Goal: Information Seeking & Learning: Compare options

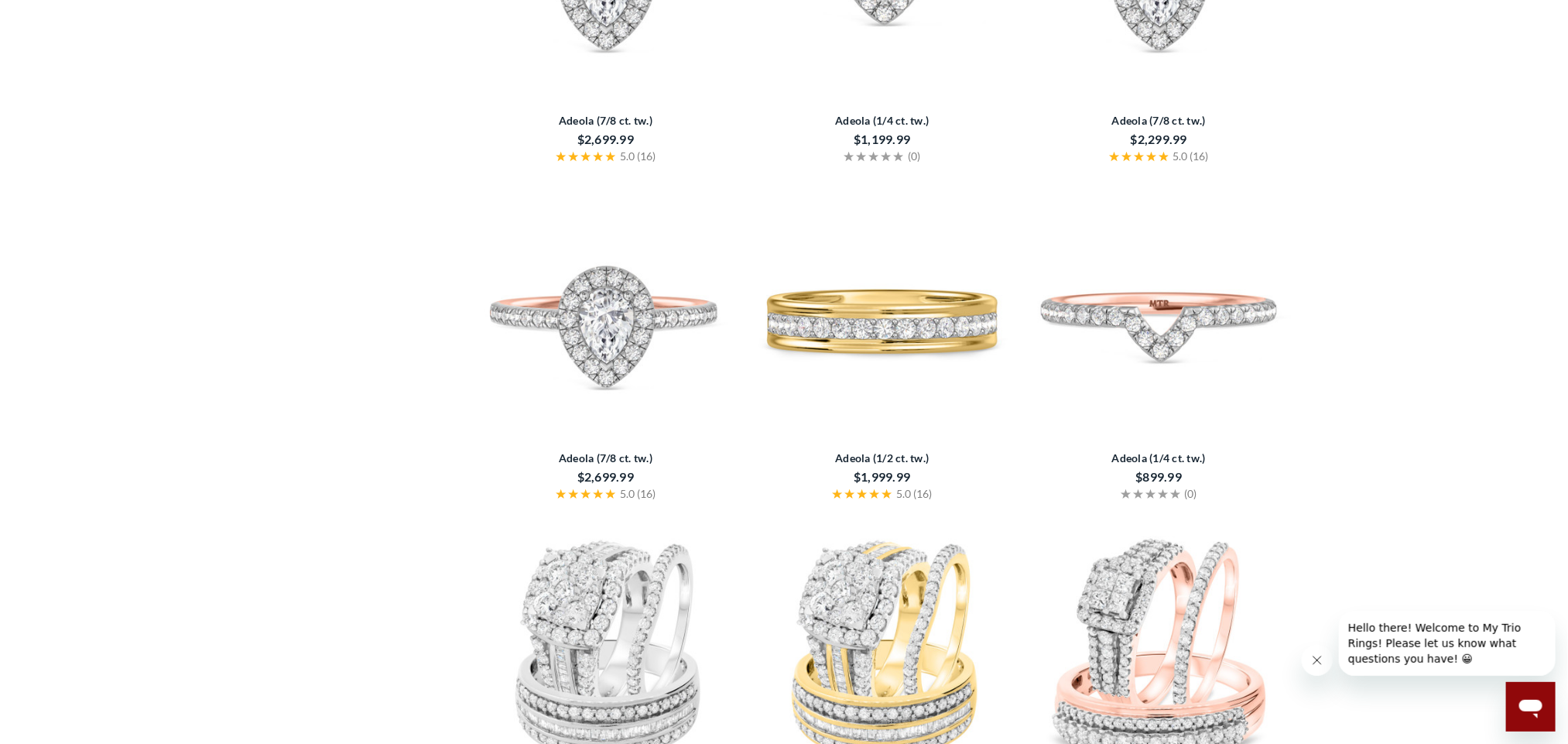
scroll to position [2786, 0]
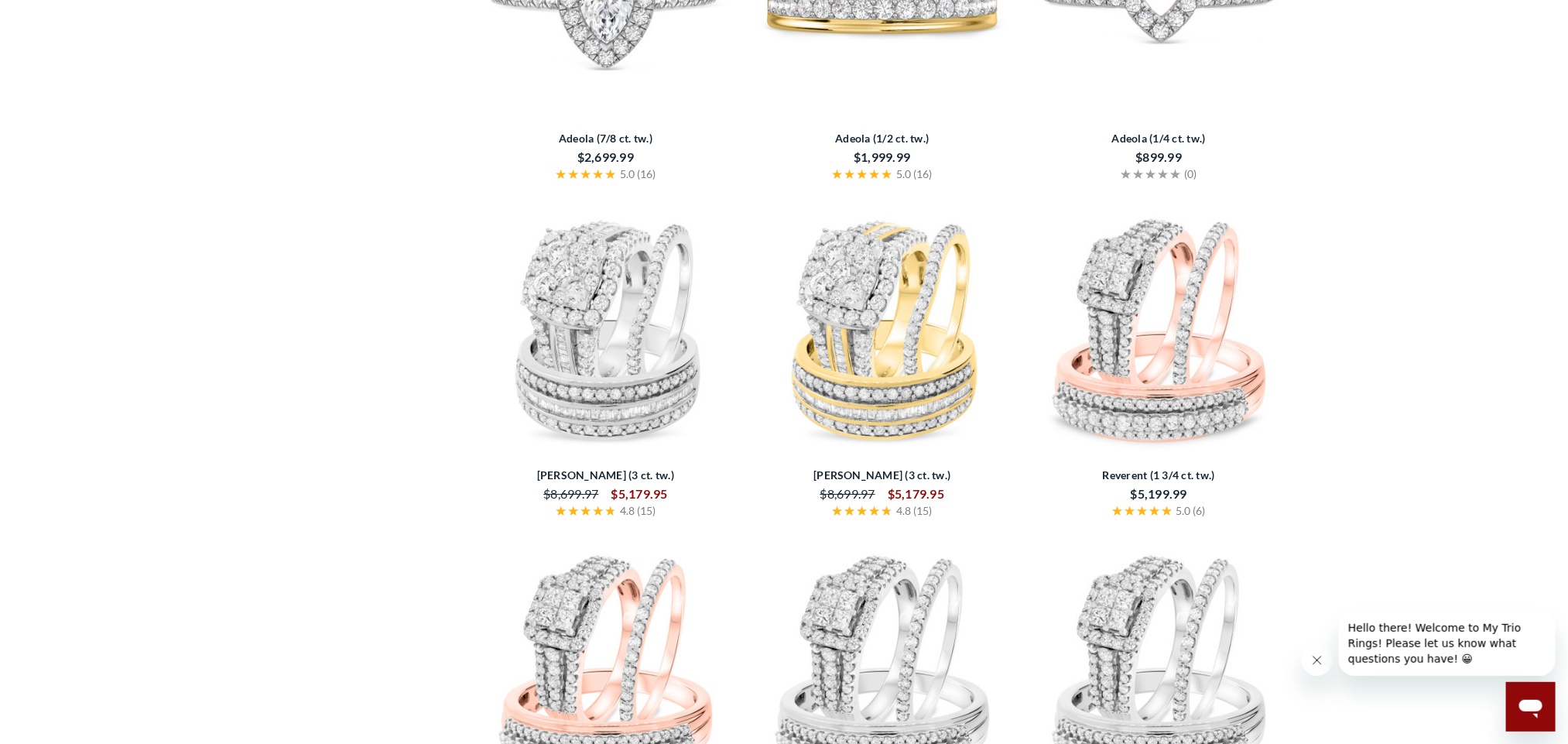
click at [903, 342] on img at bounding box center [881, 329] width 264 height 264
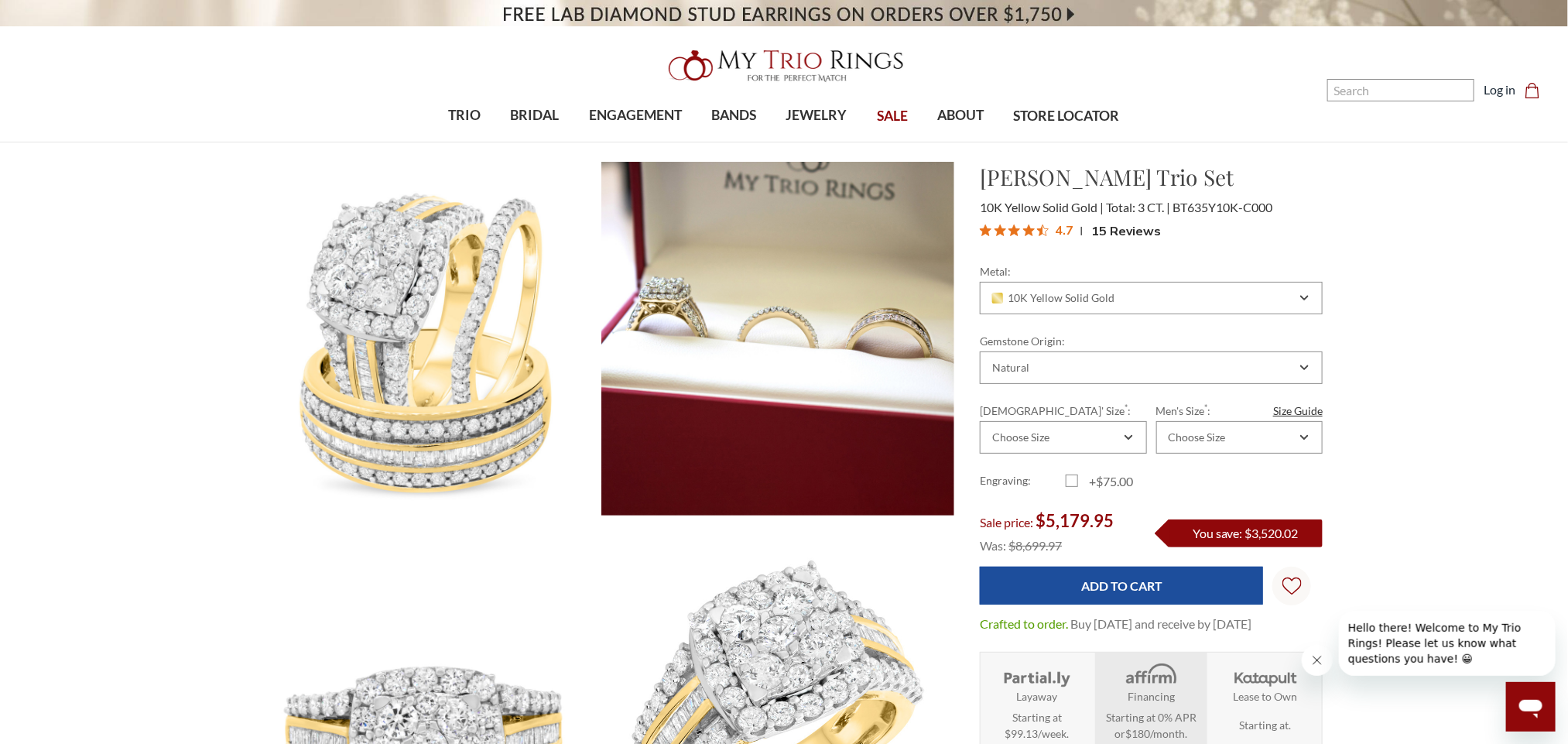
click at [770, 660] on img at bounding box center [777, 693] width 388 height 389
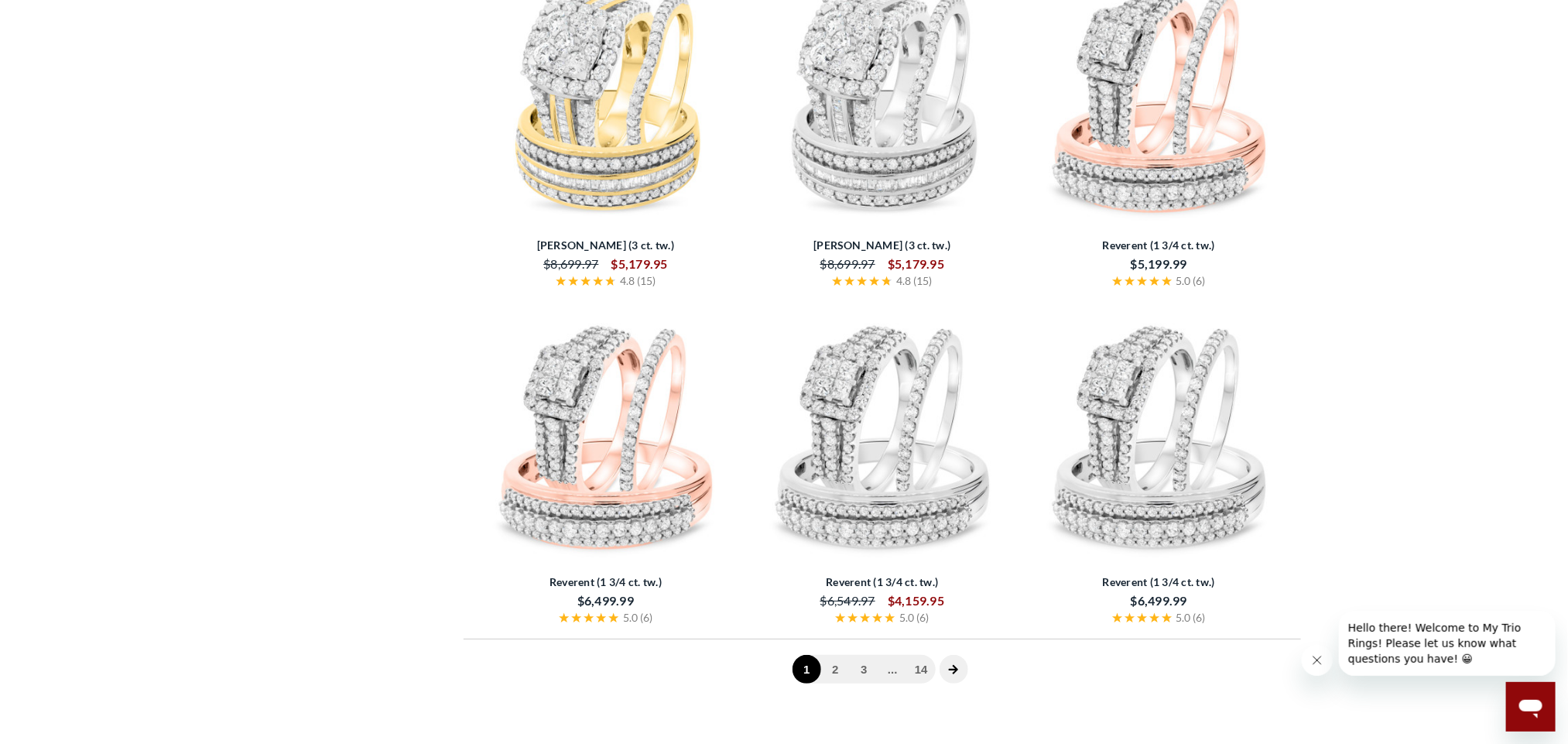
scroll to position [3019, 0]
click at [593, 432] on img at bounding box center [605, 433] width 264 height 264
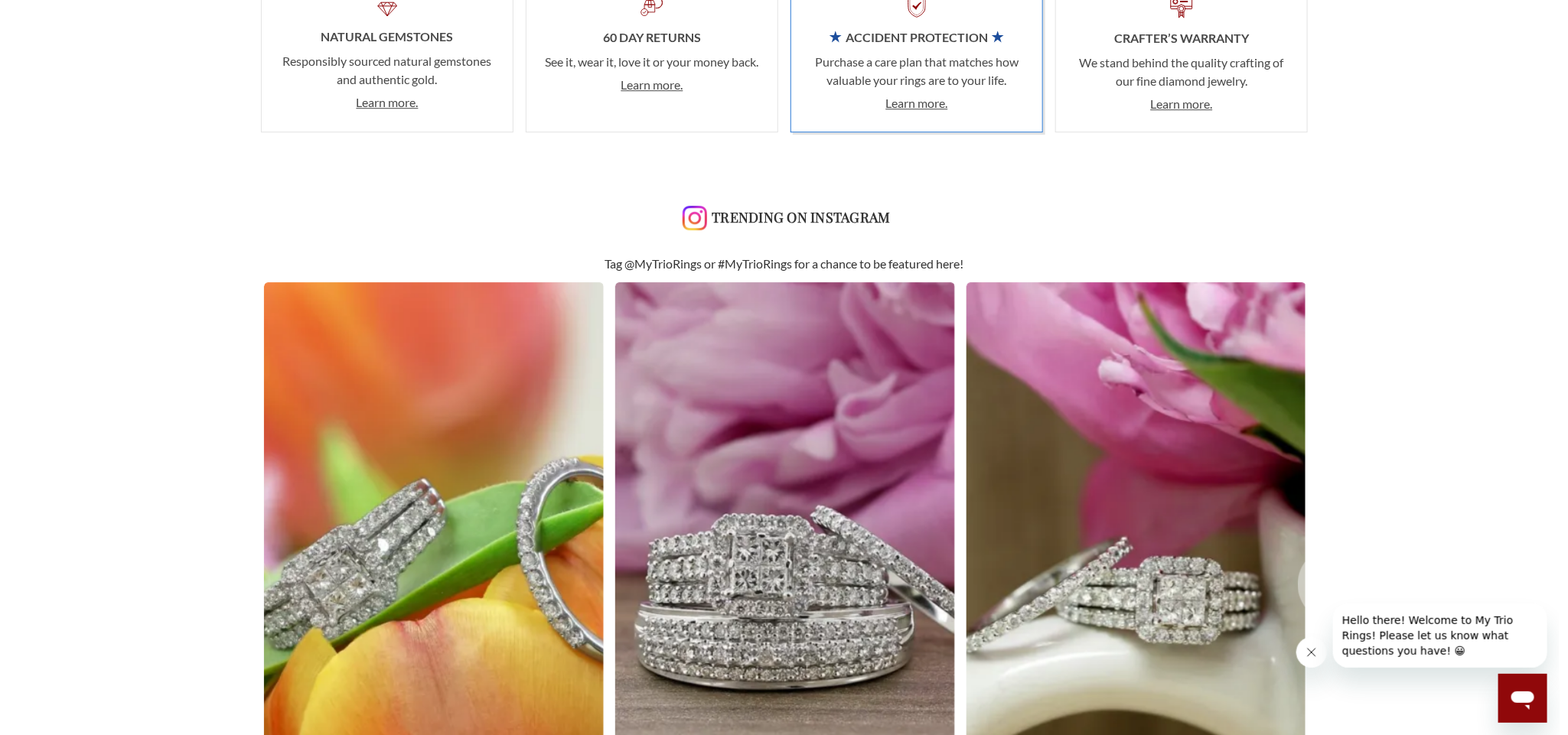
scroll to position [2752, 0]
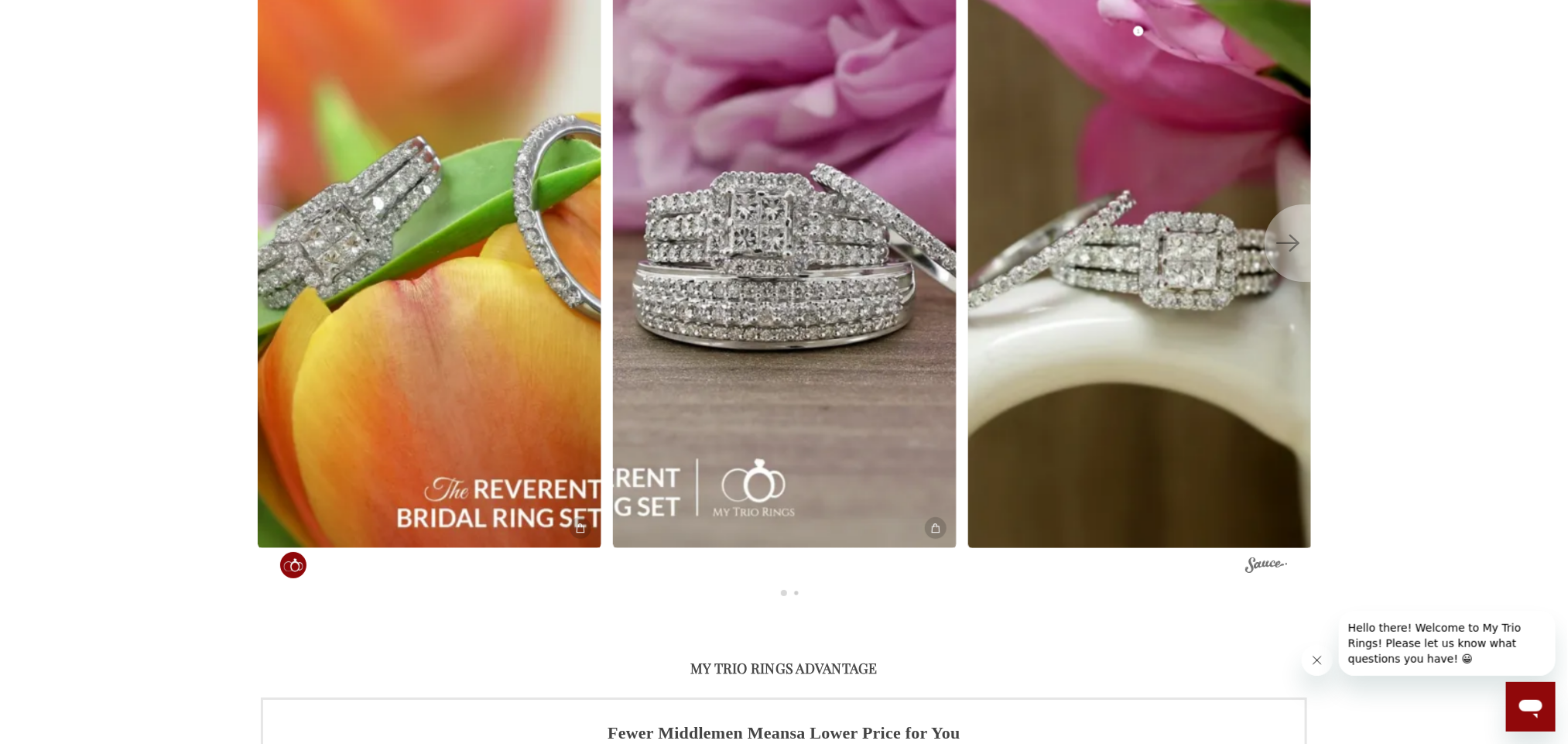
click at [1146, 404] on img at bounding box center [1140, 242] width 378 height 672
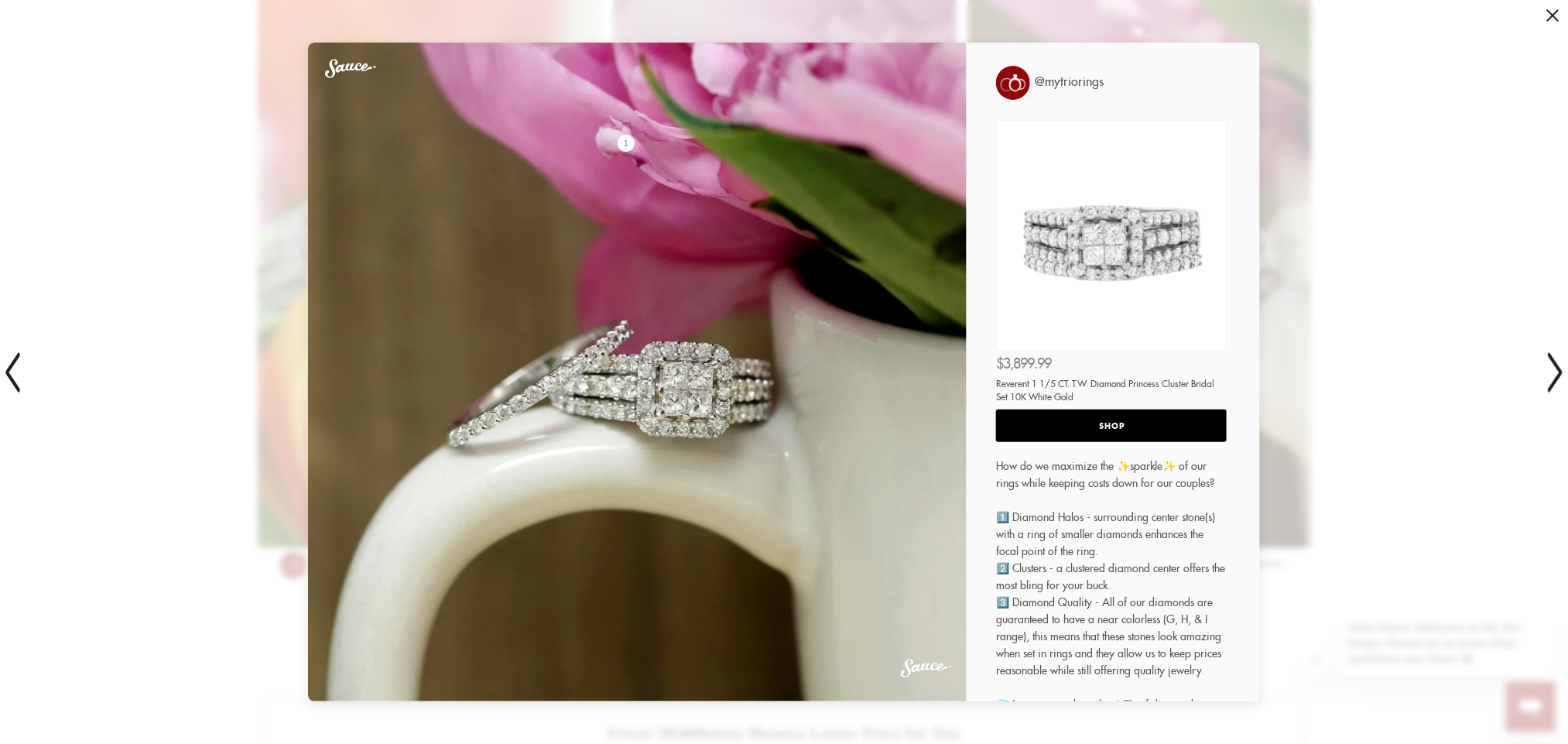
click at [1146, 458] on div "How do we maximize the ✨sparkle✨ of our rings while keeping costs down for our …" at bounding box center [1116, 648] width 241 height 381
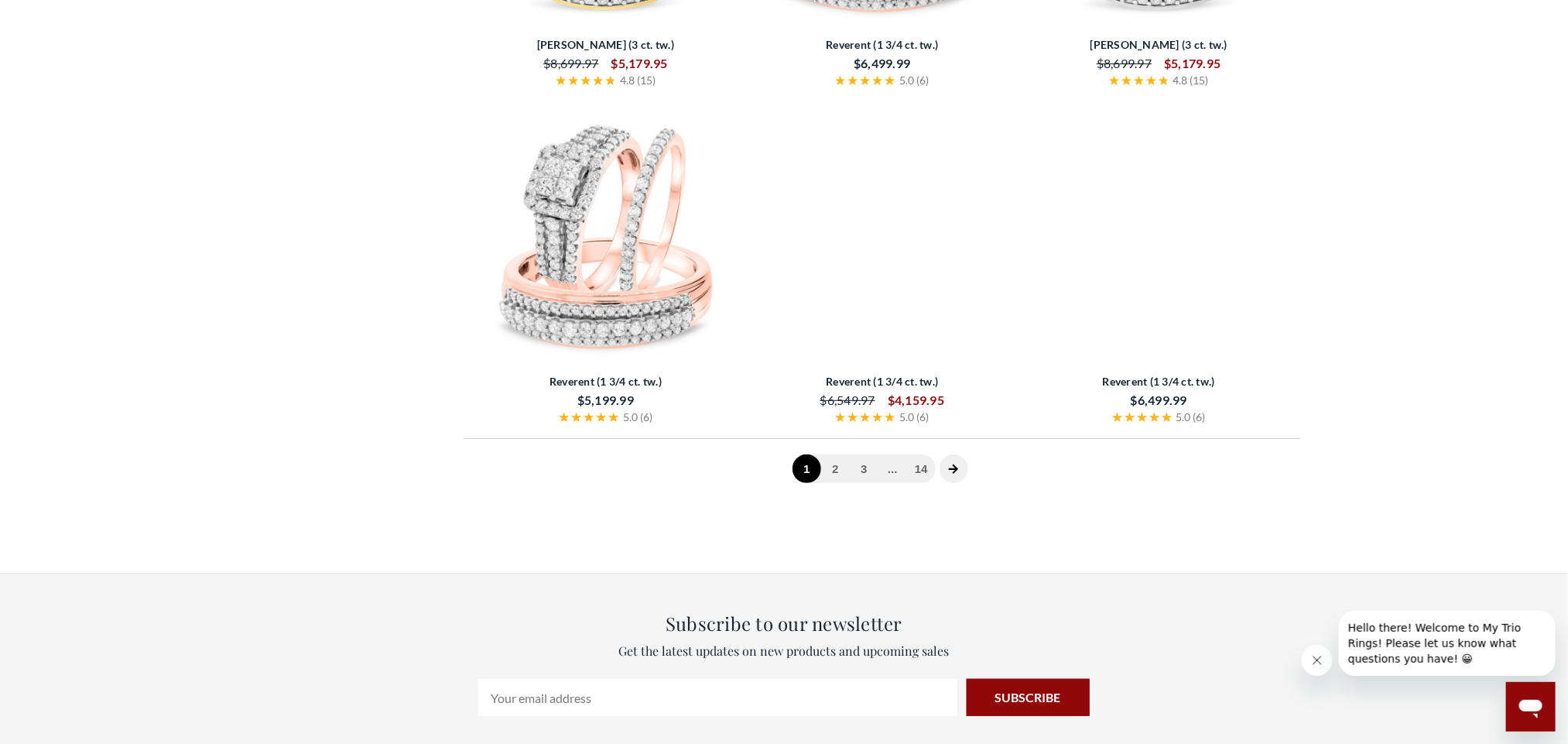
scroll to position [3216, 0]
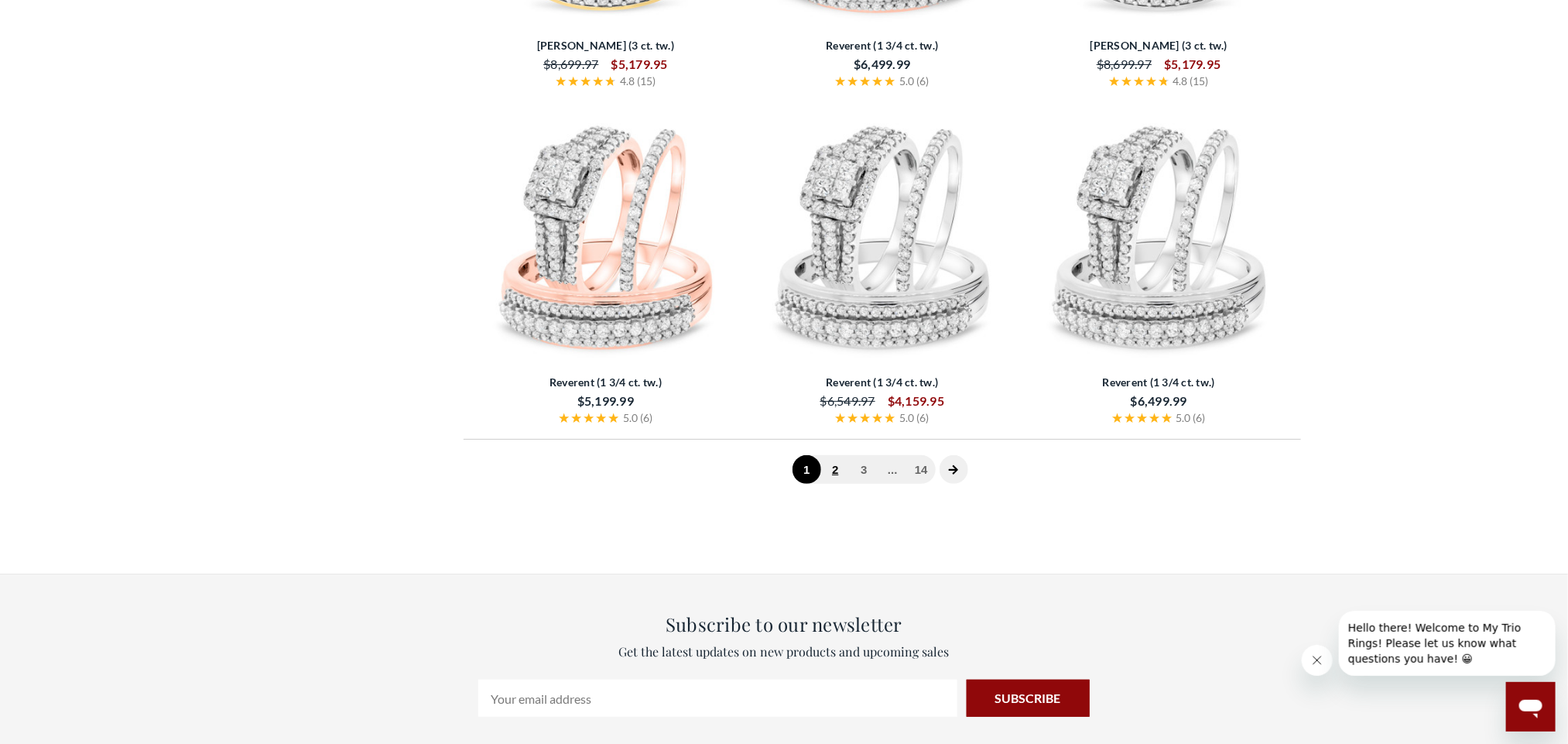
click at [840, 468] on link "2" at bounding box center [836, 469] width 28 height 28
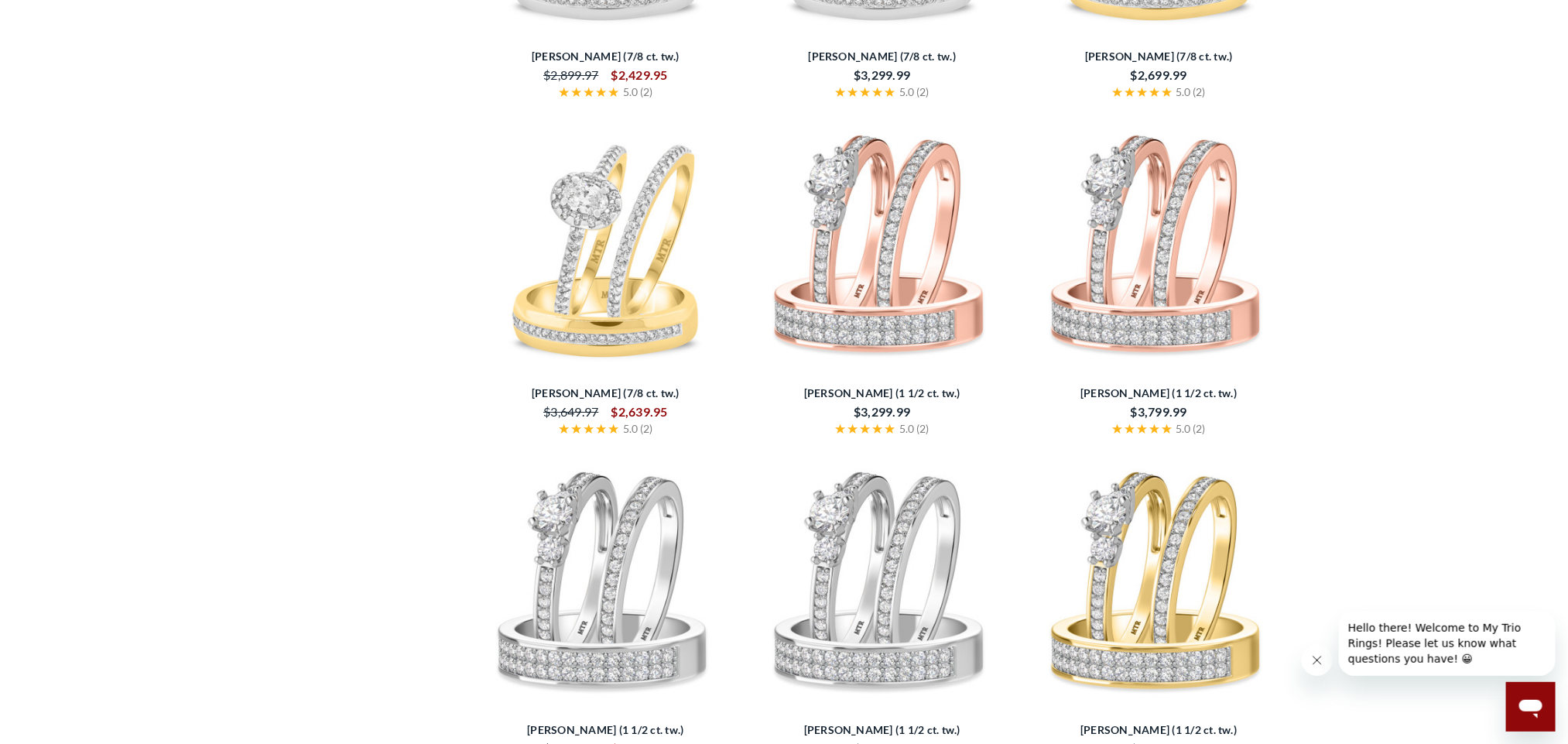
scroll to position [3144, 0]
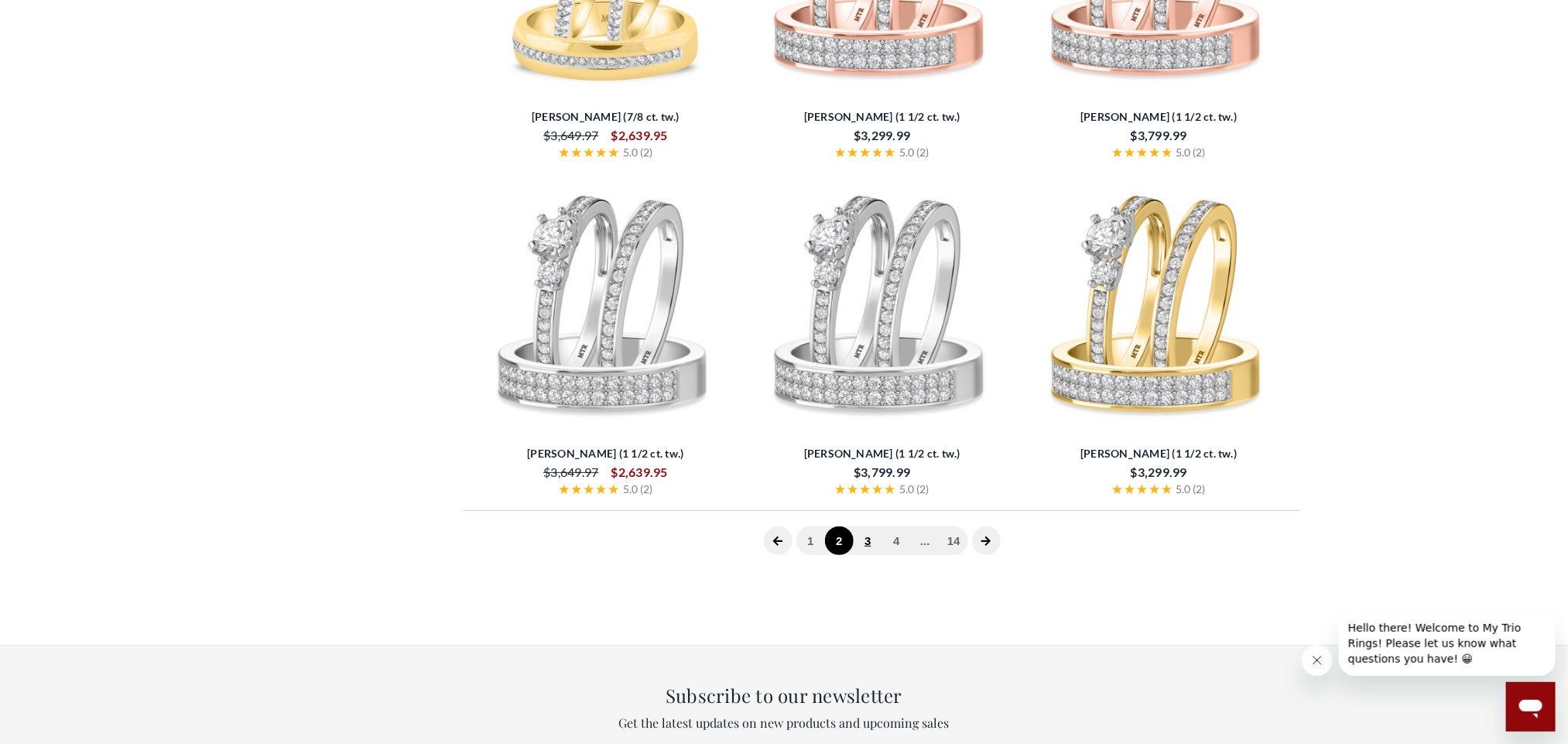
click at [867, 545] on link "3" at bounding box center [868, 541] width 28 height 28
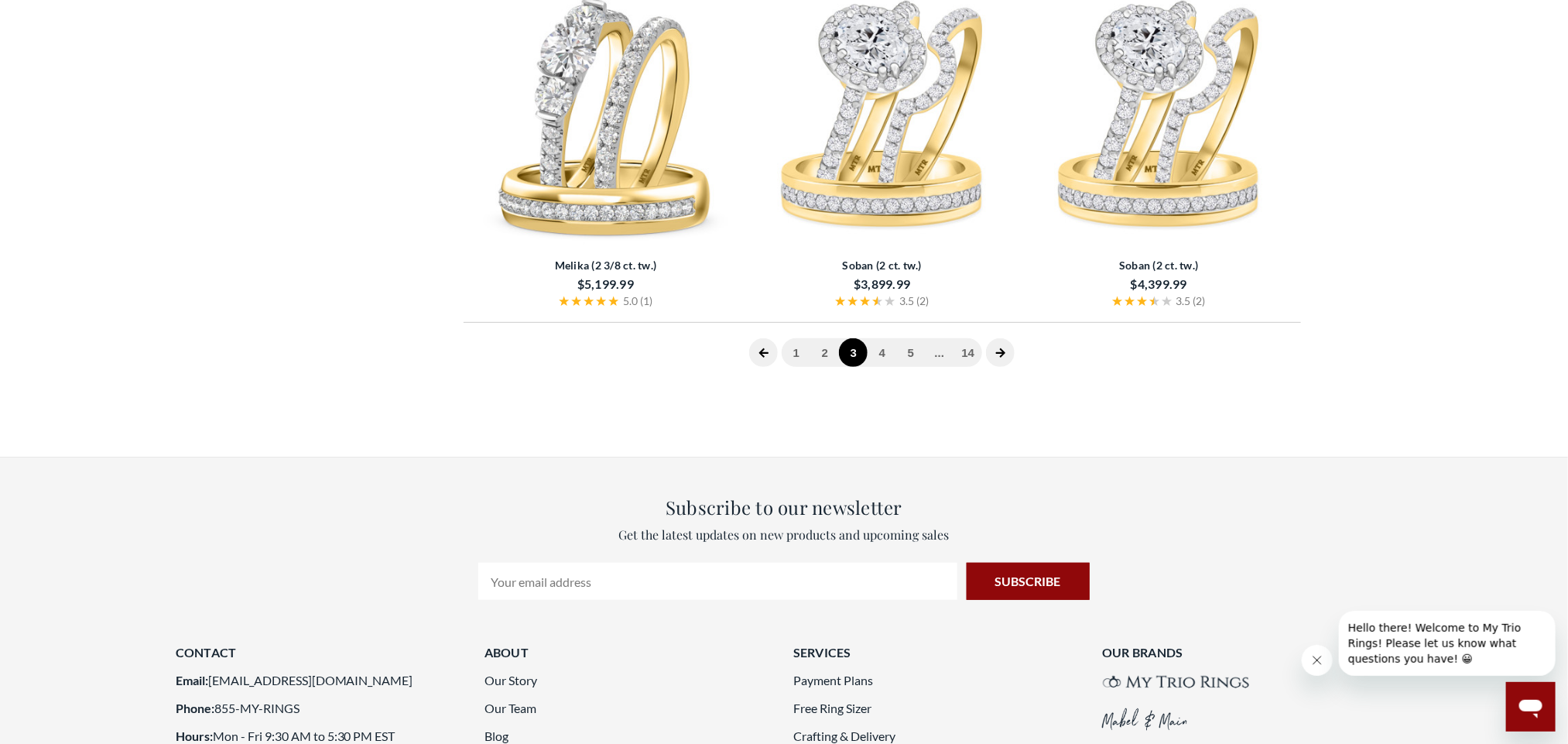
scroll to position [3332, 0]
click at [885, 362] on link "4" at bounding box center [882, 354] width 28 height 28
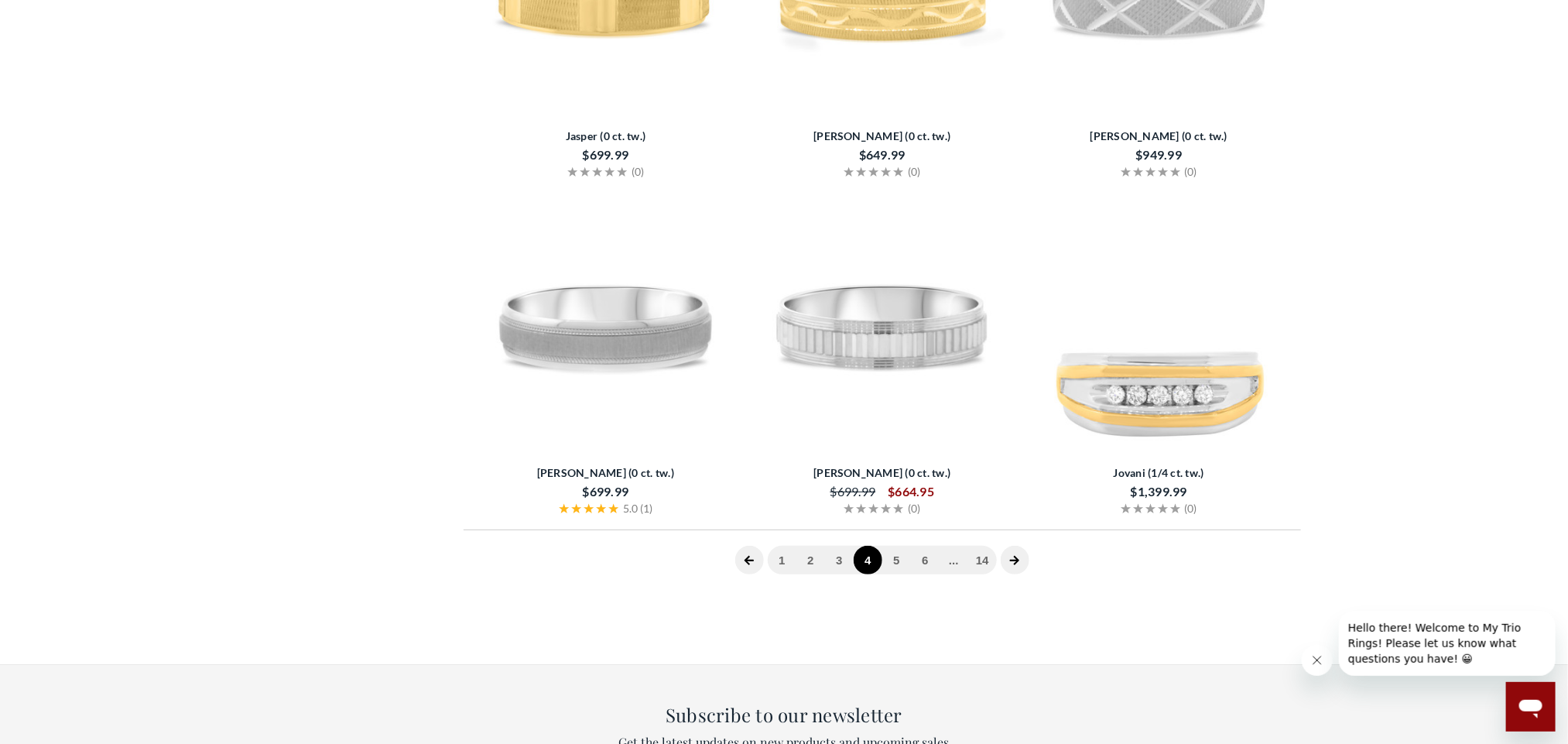
scroll to position [3144, 0]
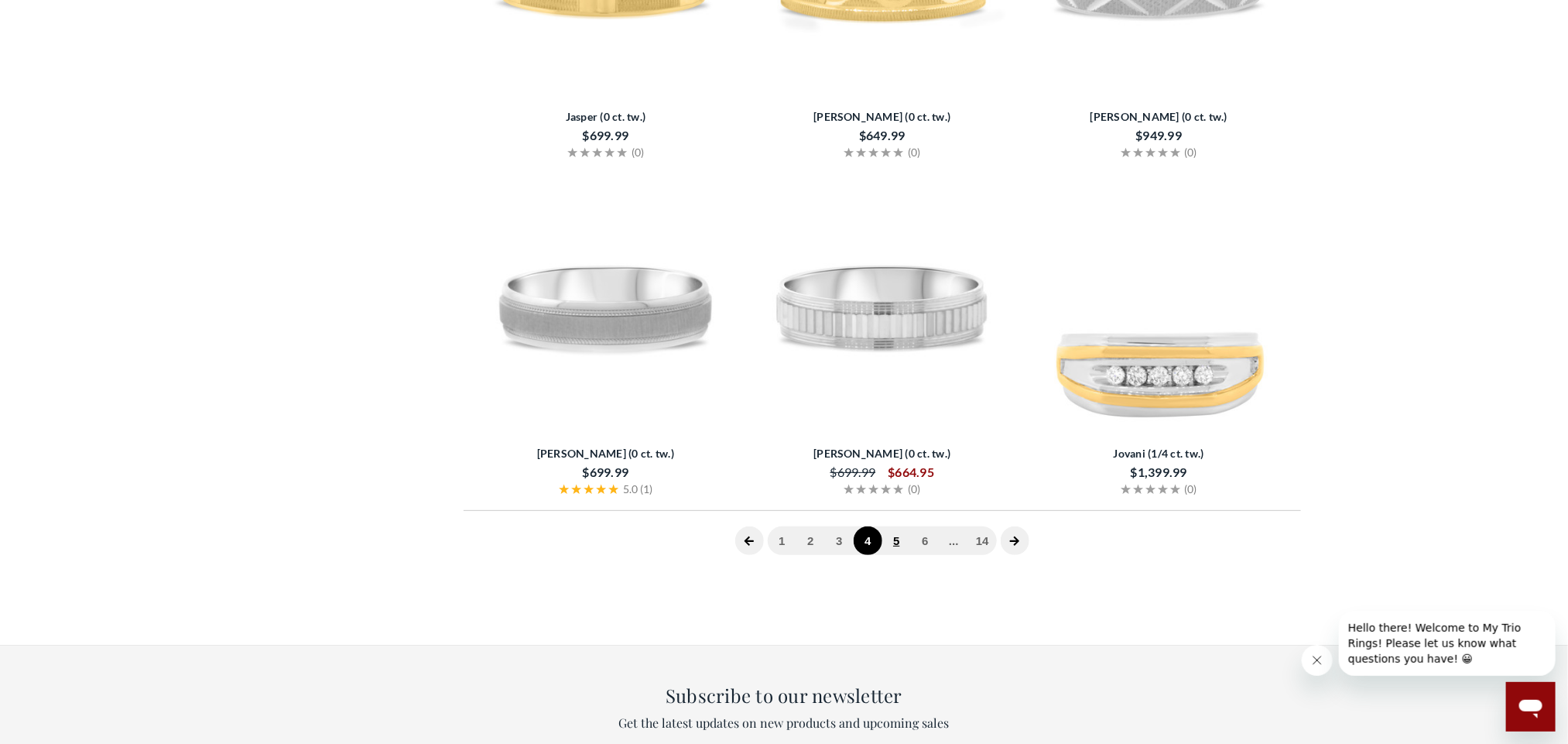
click at [899, 537] on link "5" at bounding box center [896, 541] width 28 height 28
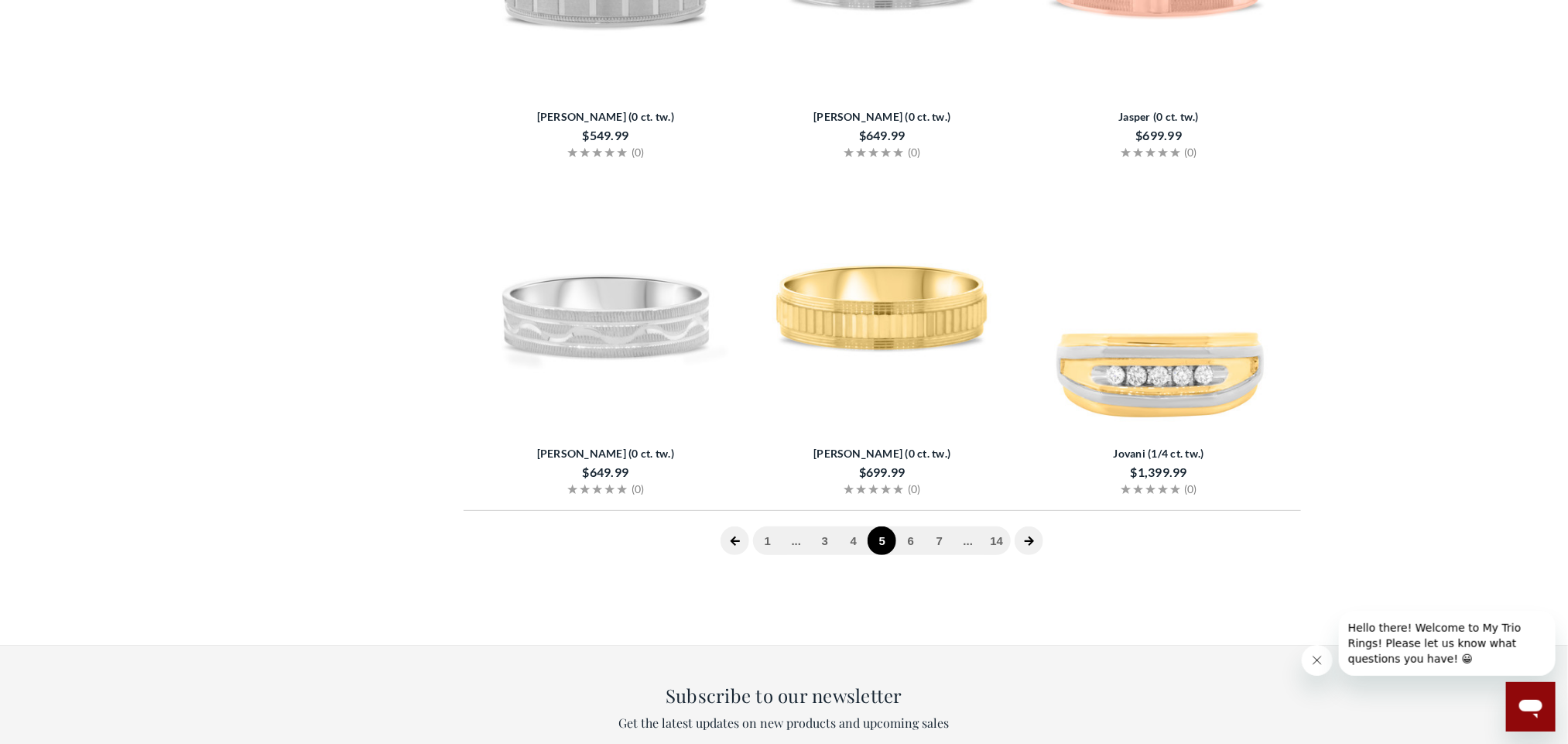
scroll to position [3609, 0]
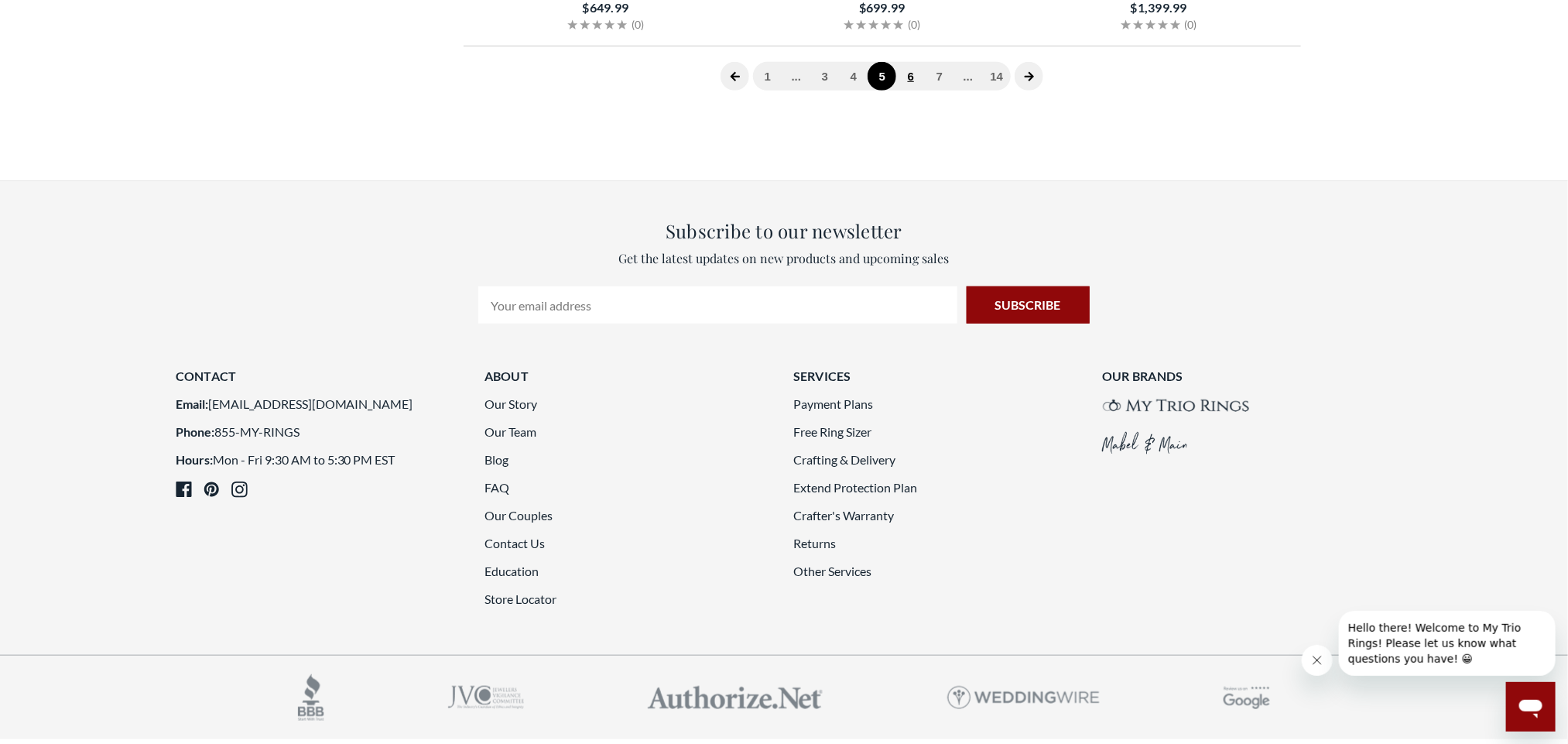
click at [918, 77] on link "6" at bounding box center [910, 76] width 28 height 28
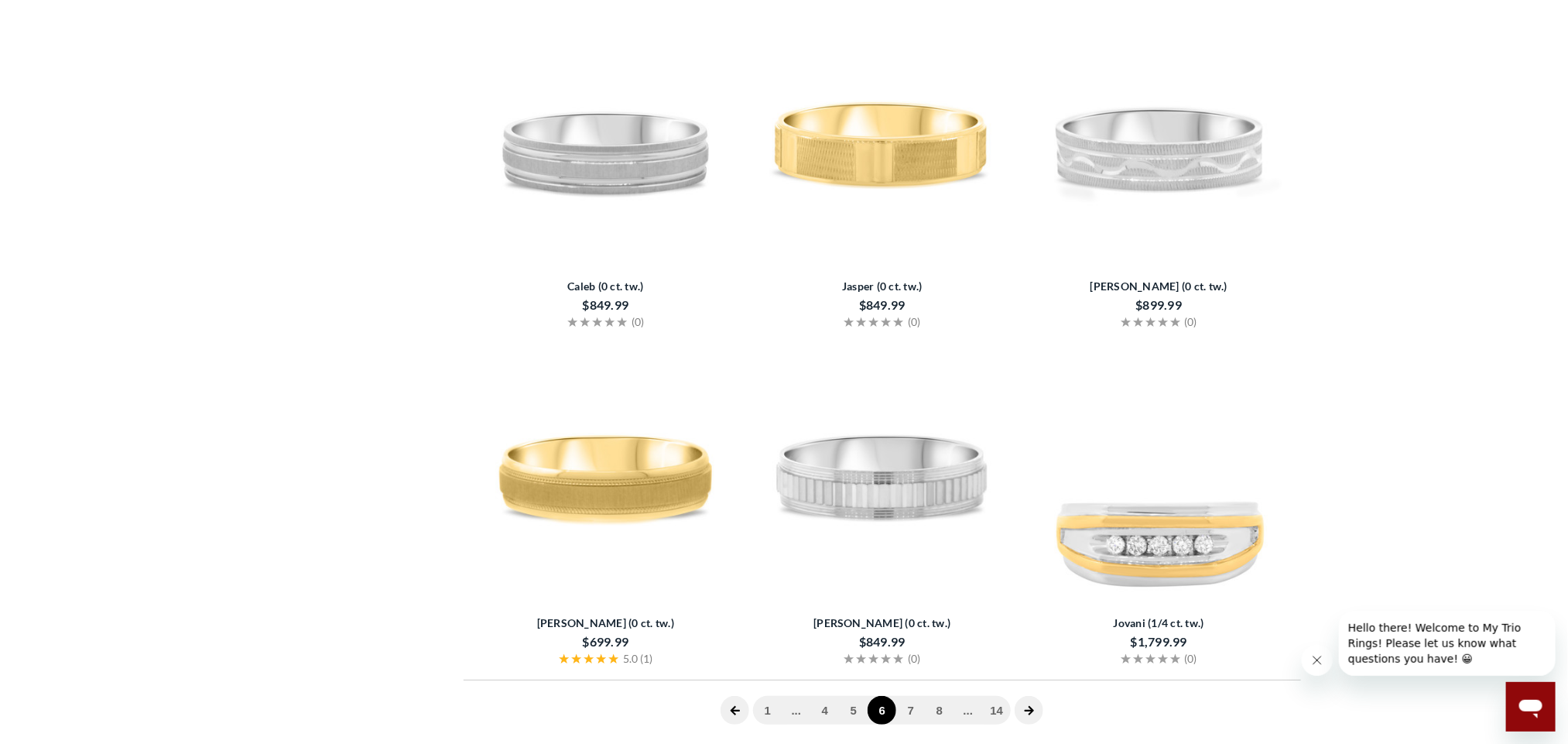
scroll to position [3261, 0]
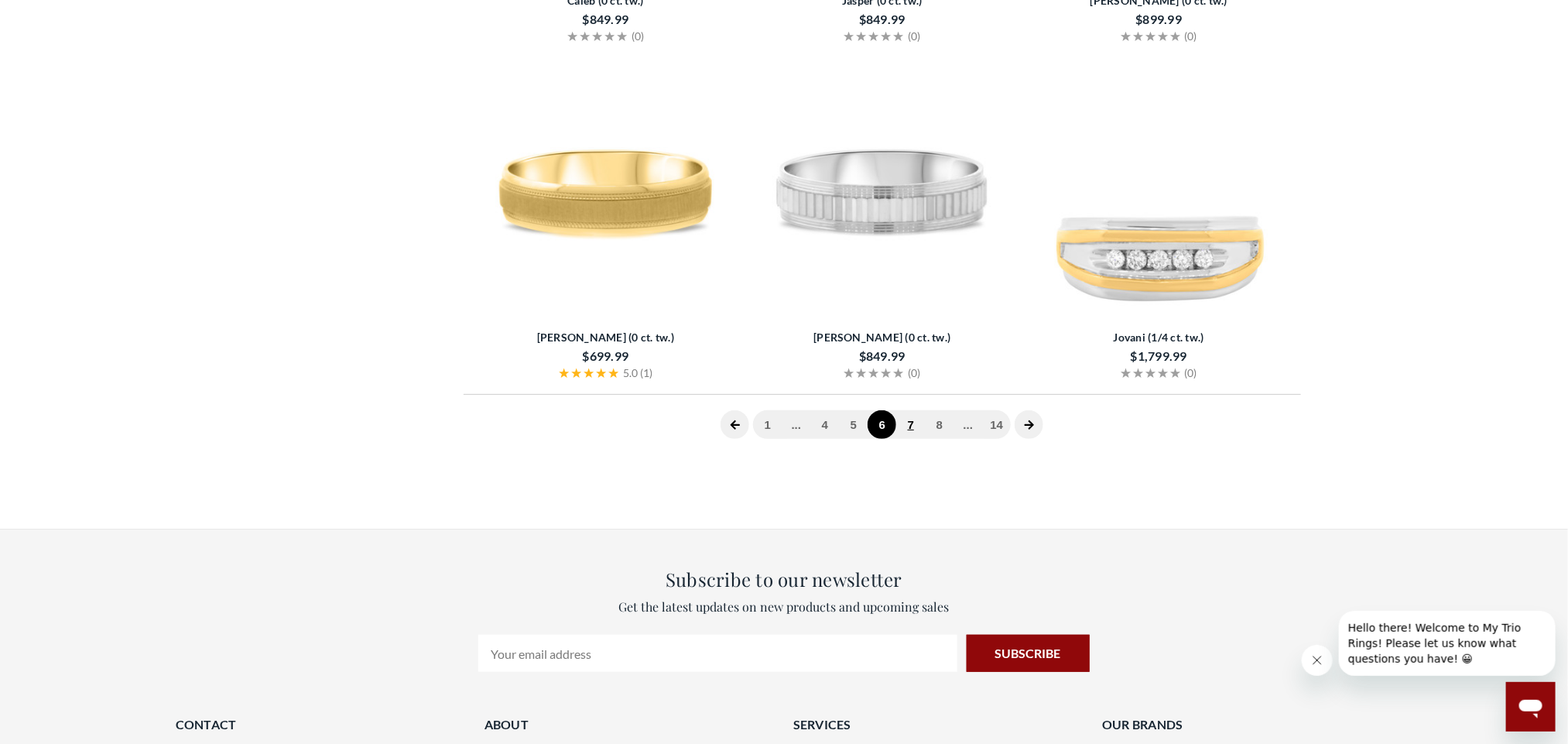
click at [915, 429] on link "7" at bounding box center [910, 424] width 28 height 28
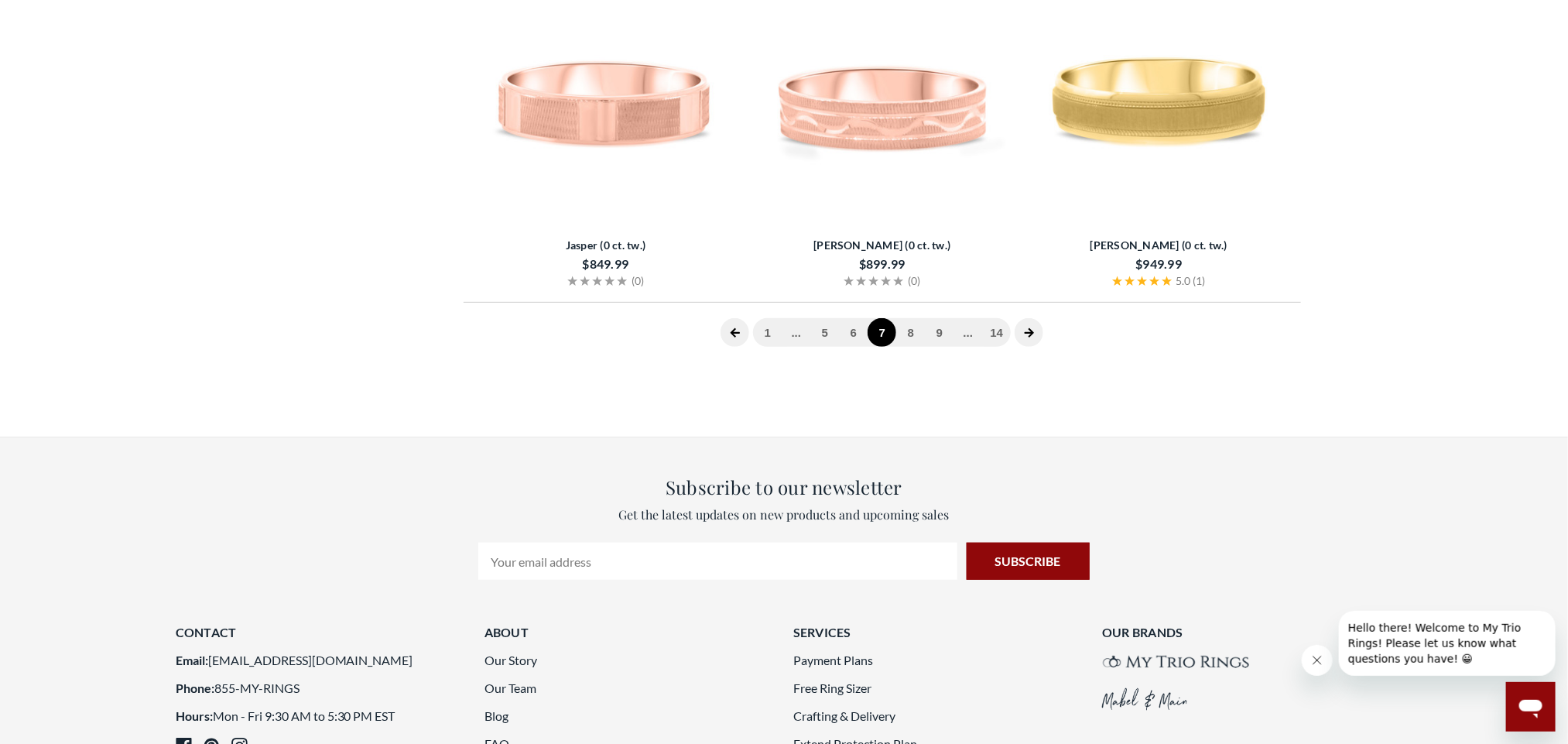
scroll to position [3377, 0]
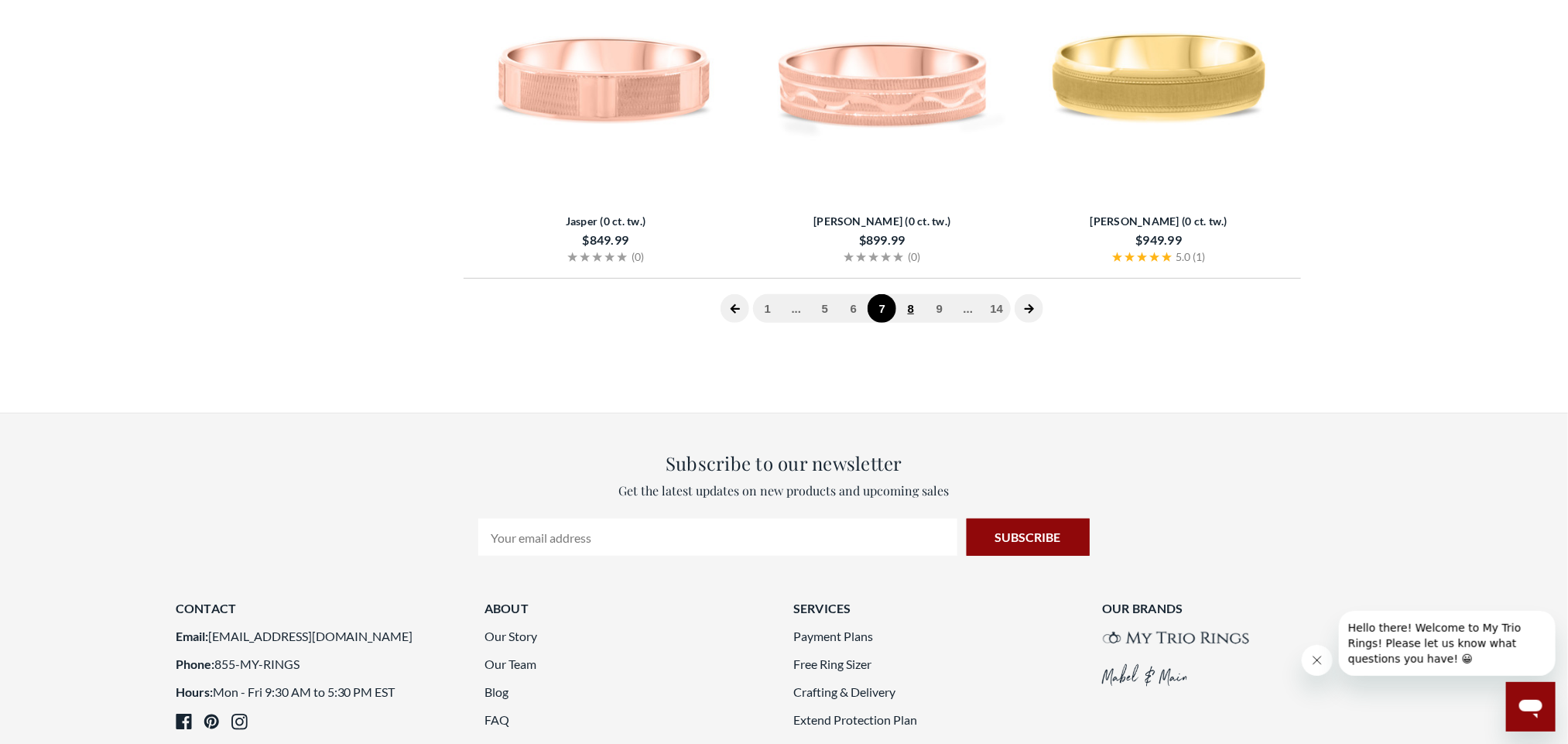
click at [916, 312] on link "8" at bounding box center [910, 308] width 28 height 28
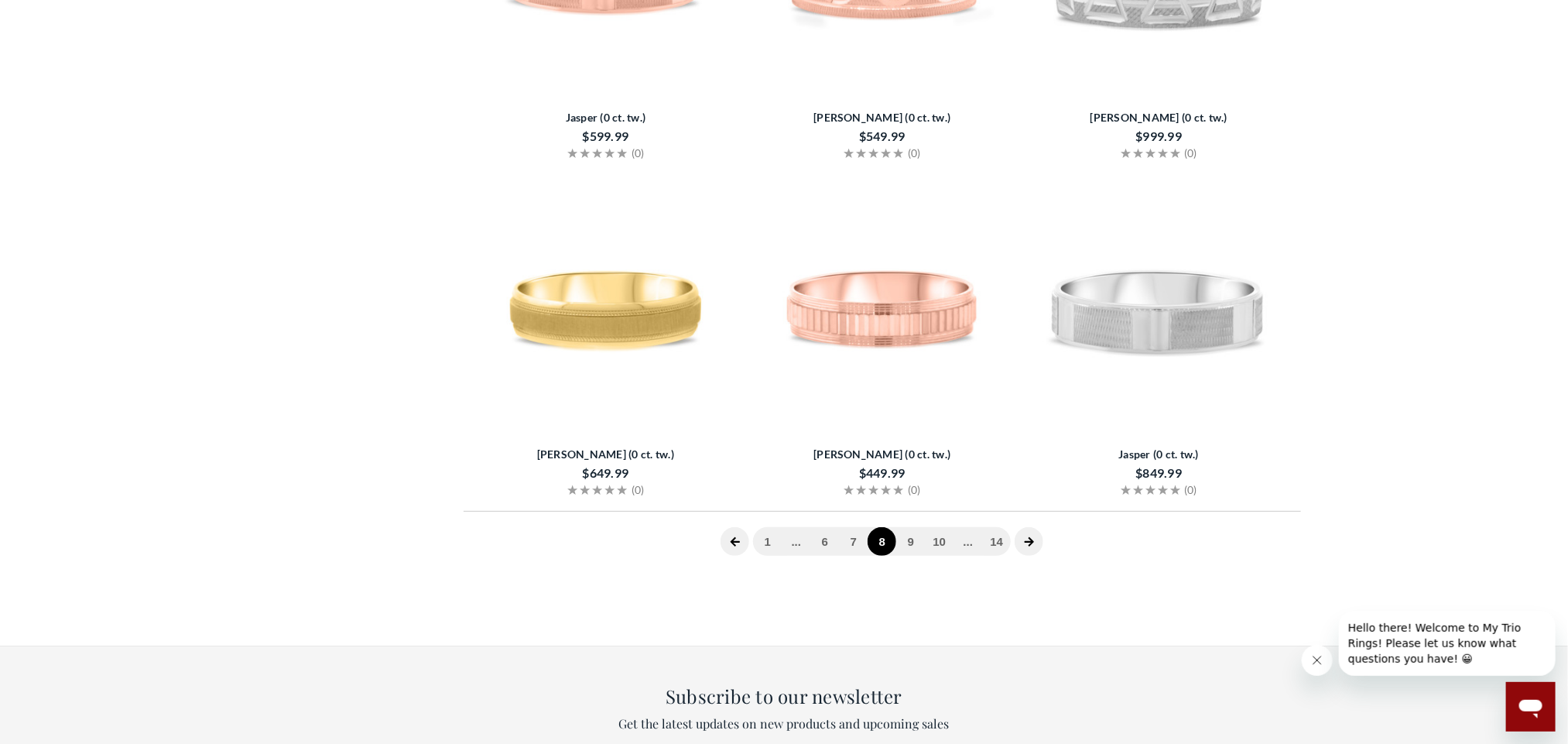
scroll to position [3144, 0]
click at [913, 542] on link "9" at bounding box center [910, 541] width 28 height 28
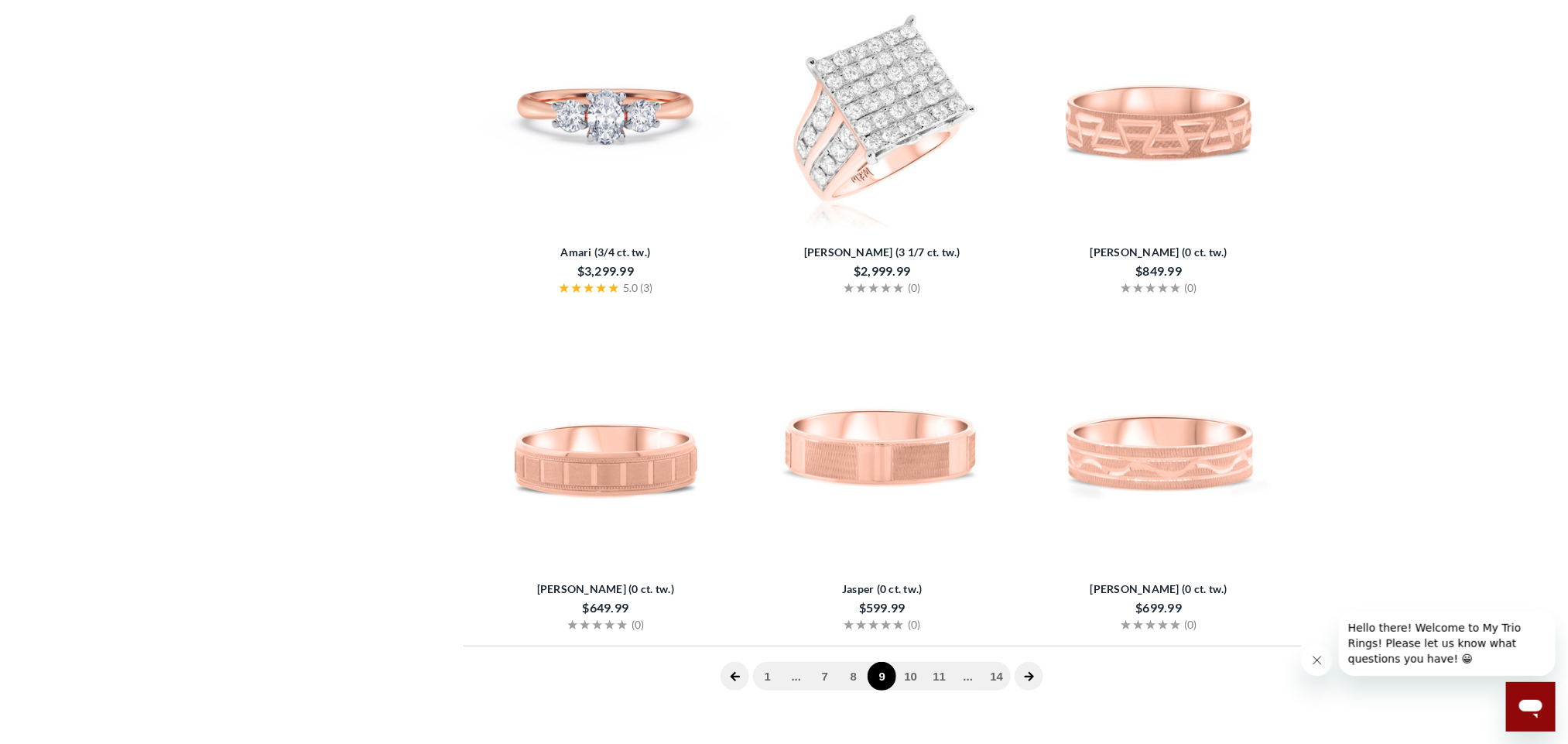
scroll to position [3261, 0]
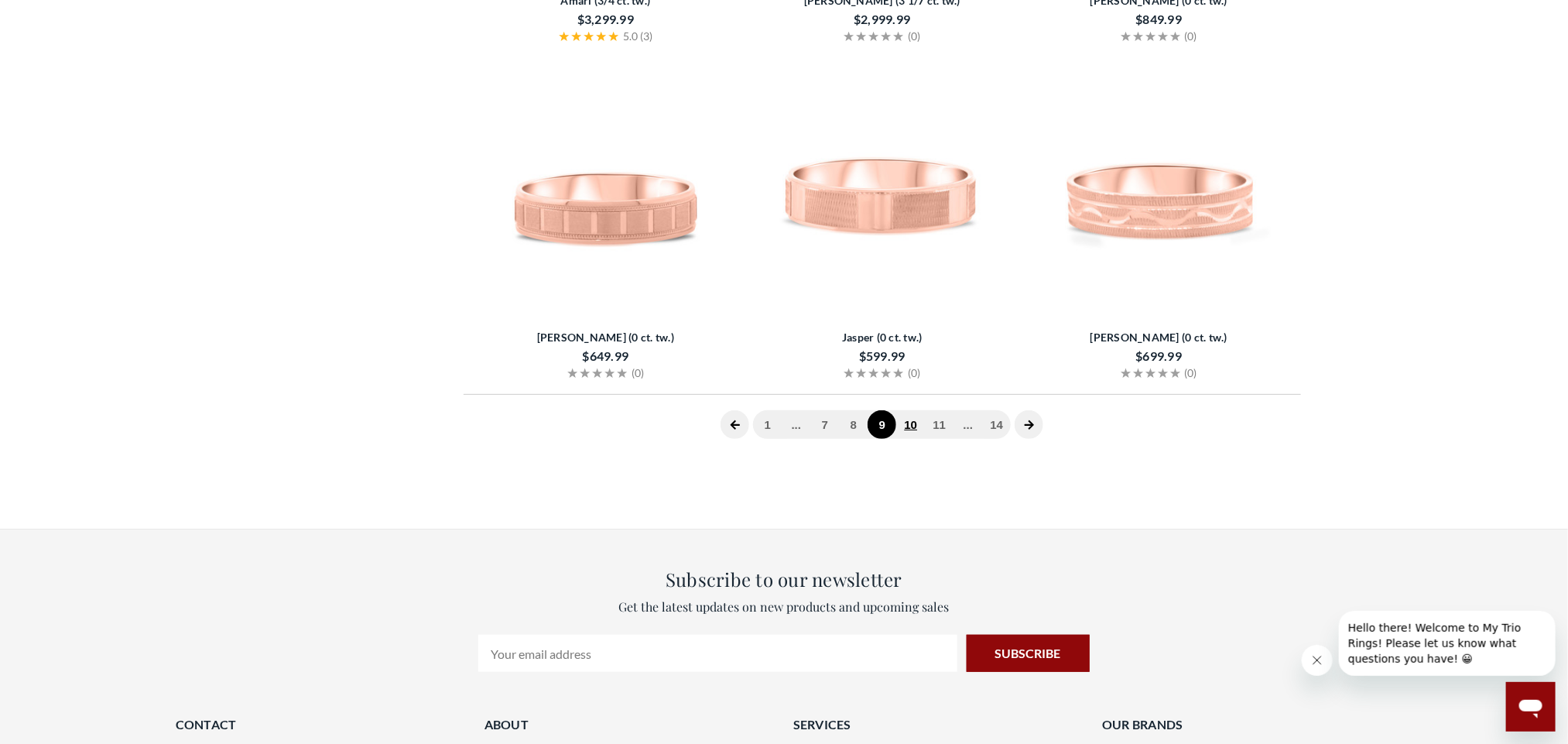
click at [910, 427] on link "10" at bounding box center [910, 424] width 28 height 28
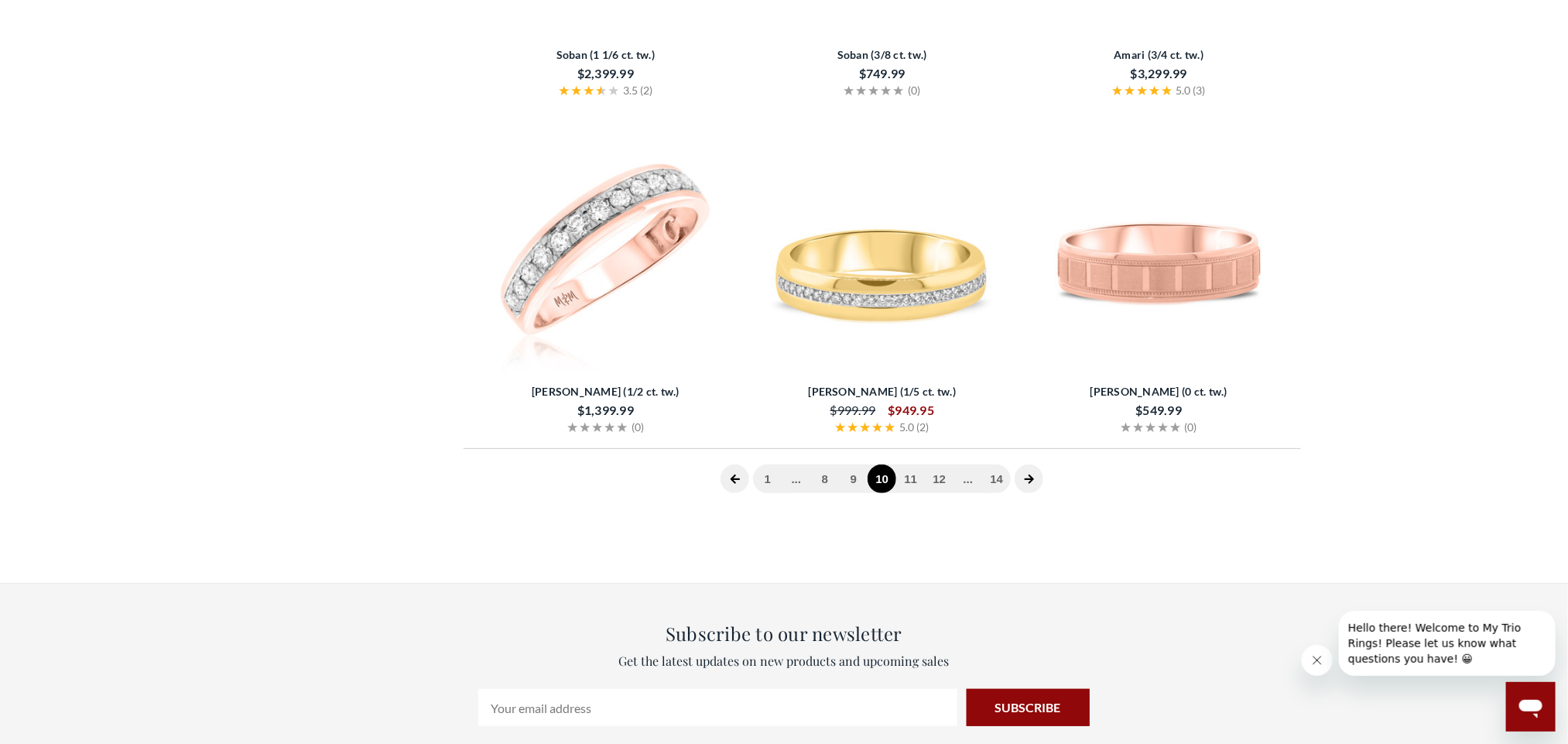
scroll to position [3251, 0]
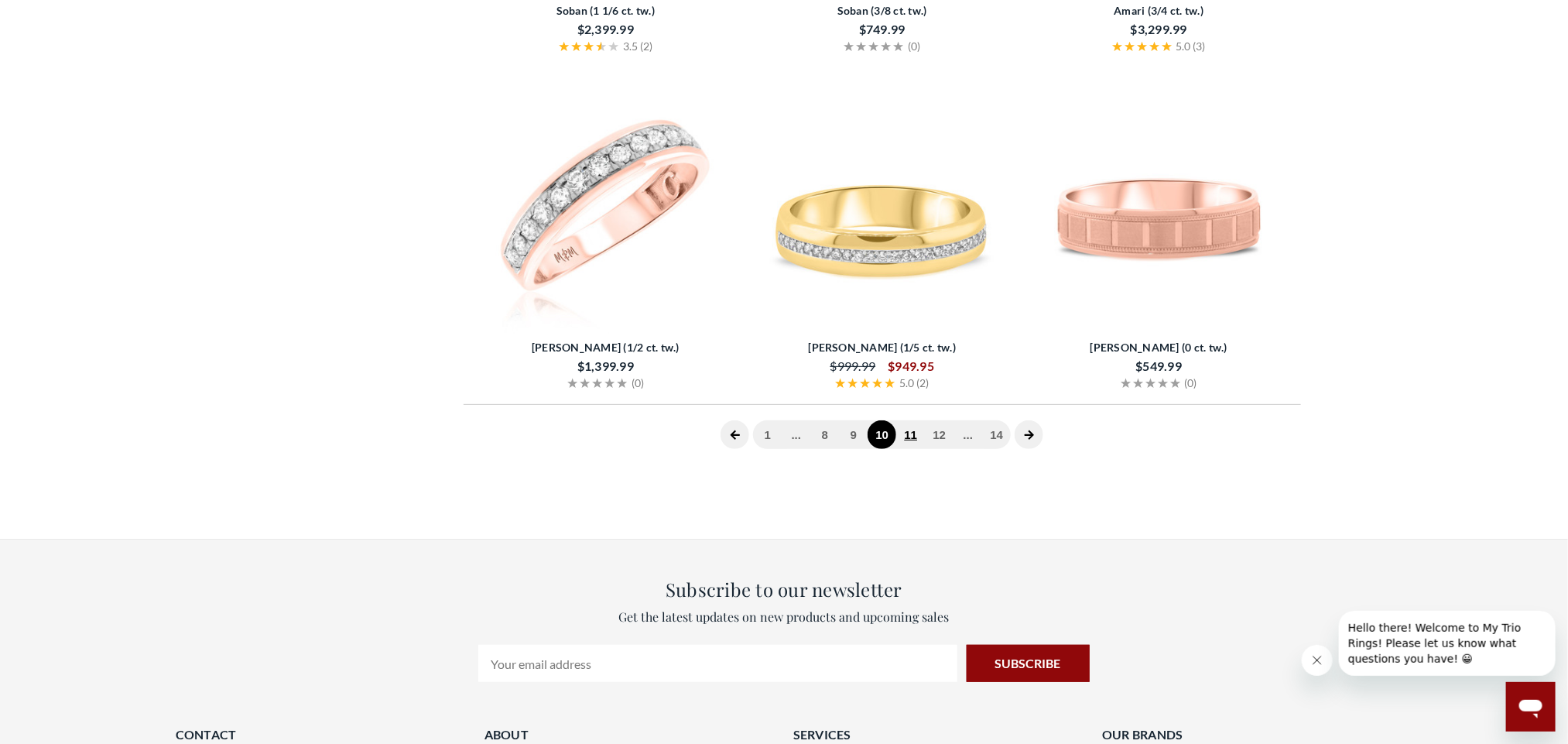
click at [907, 439] on link "11" at bounding box center [910, 435] width 28 height 28
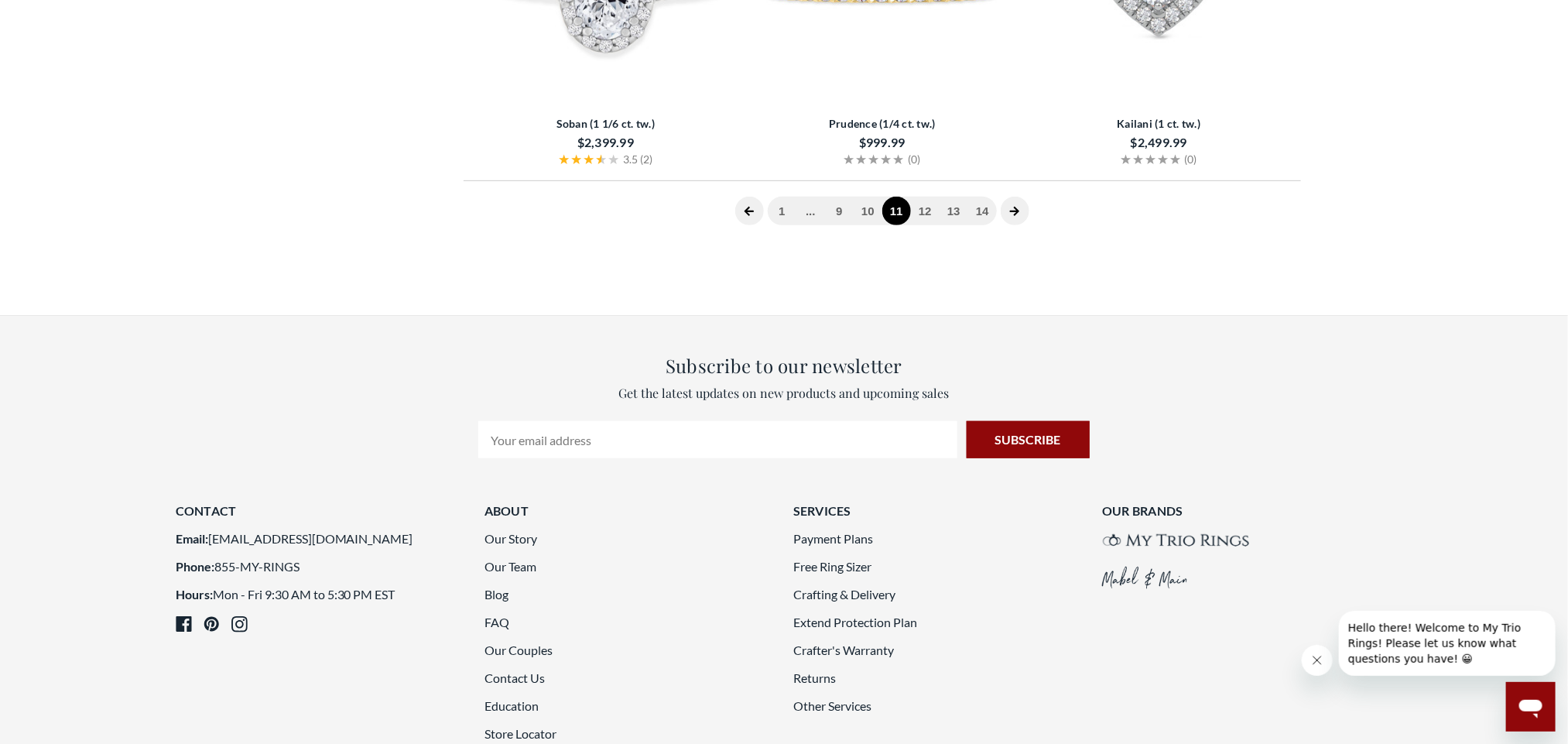
scroll to position [3493, 0]
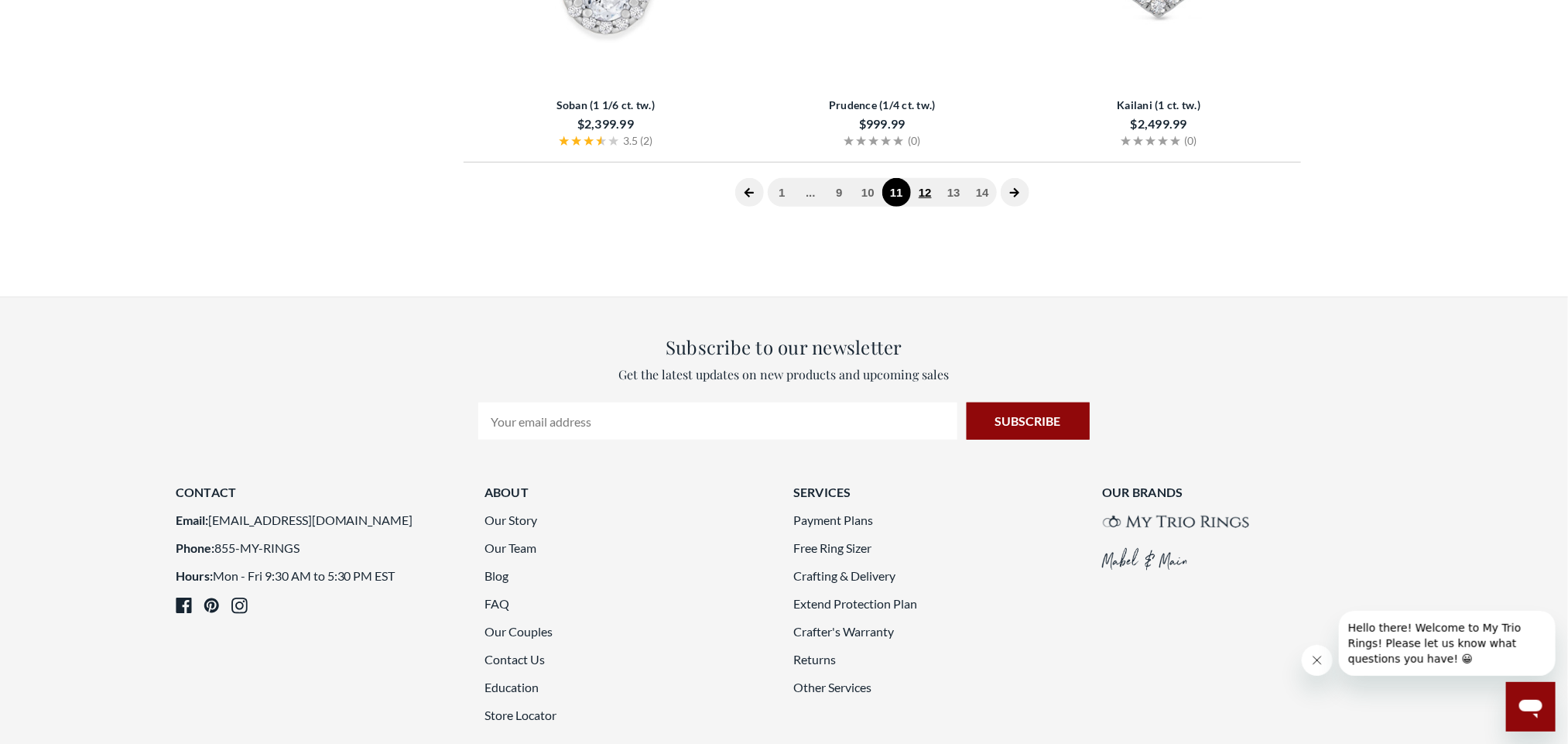
click at [922, 195] on link "12" at bounding box center [925, 192] width 28 height 28
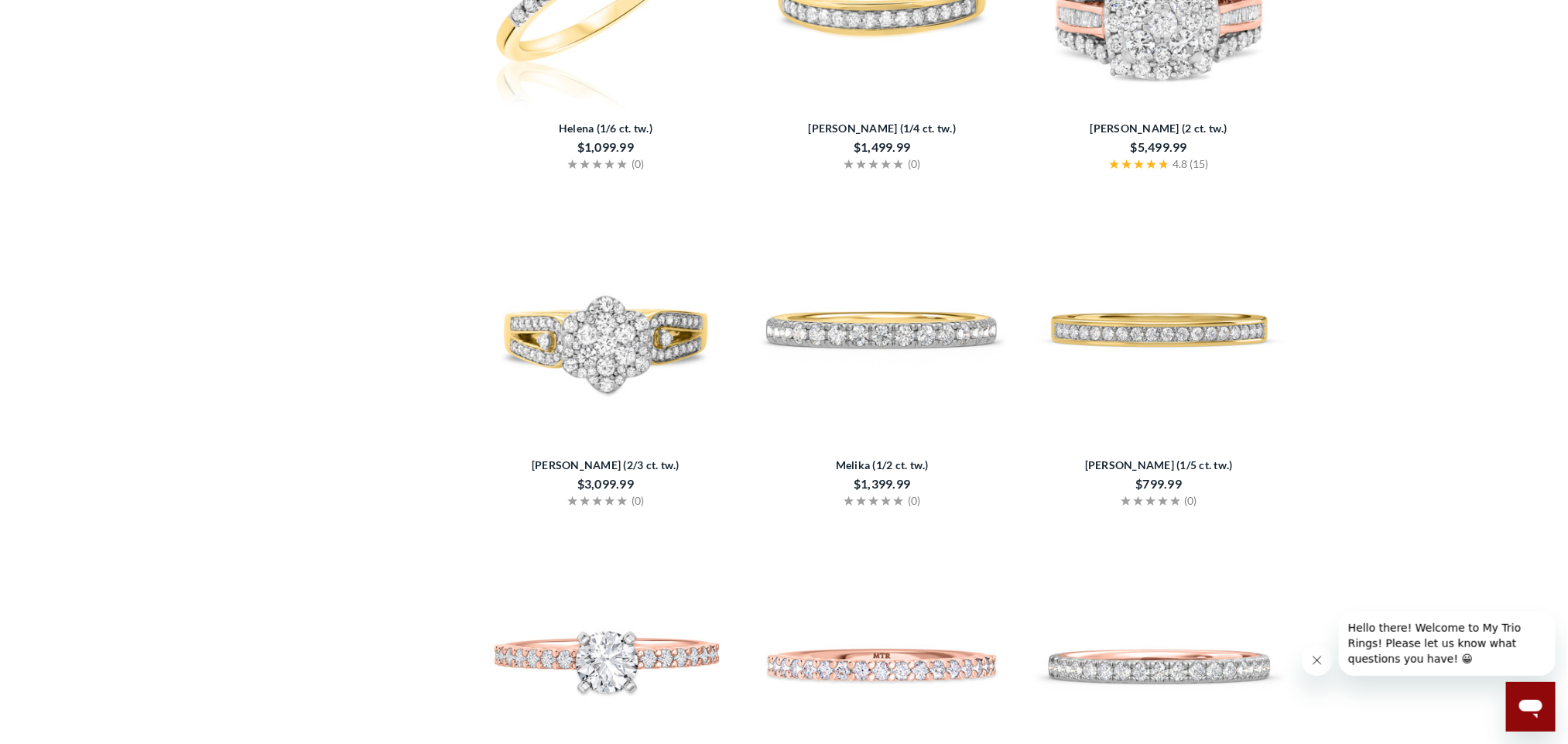
scroll to position [3261, 0]
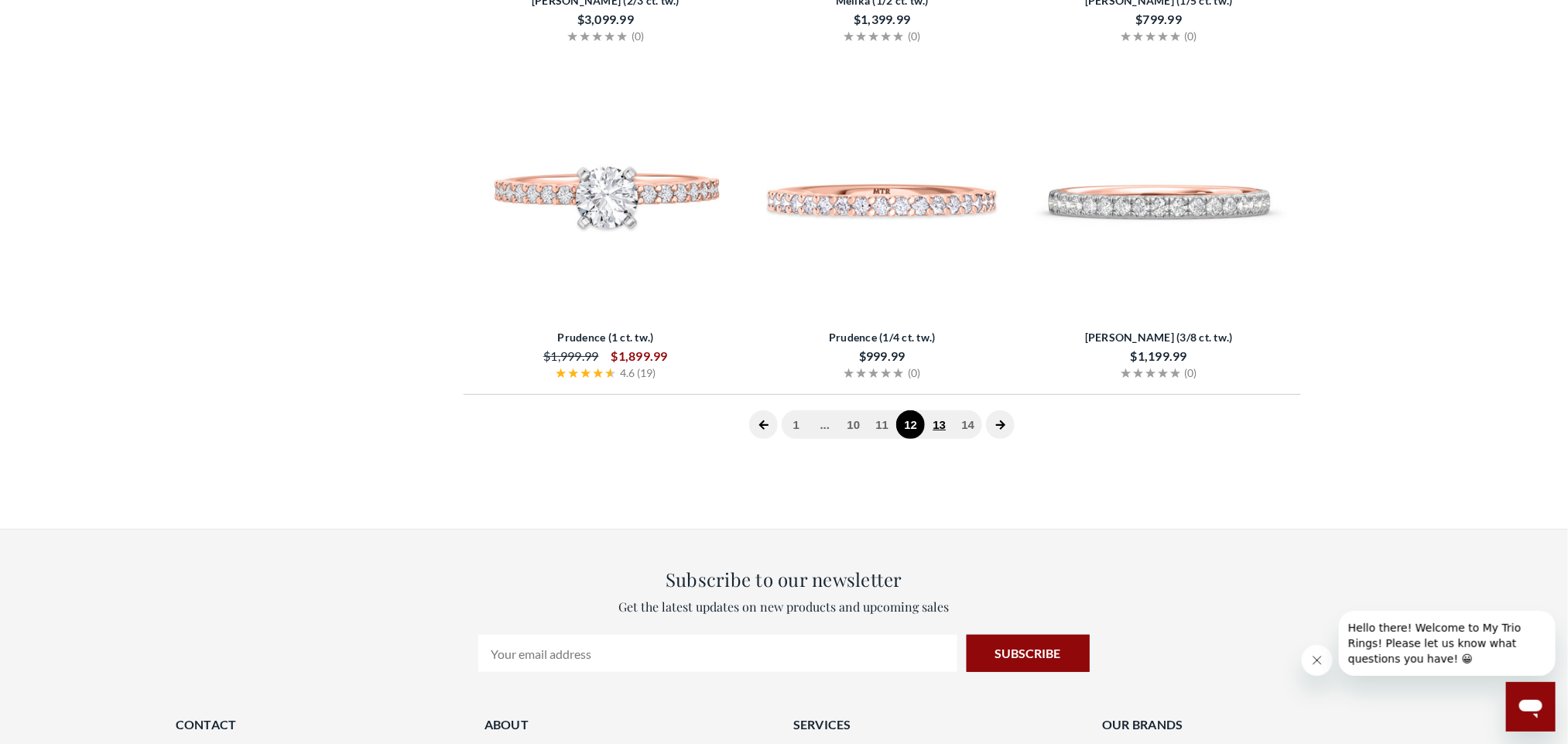
click at [941, 428] on link "13" at bounding box center [939, 424] width 28 height 28
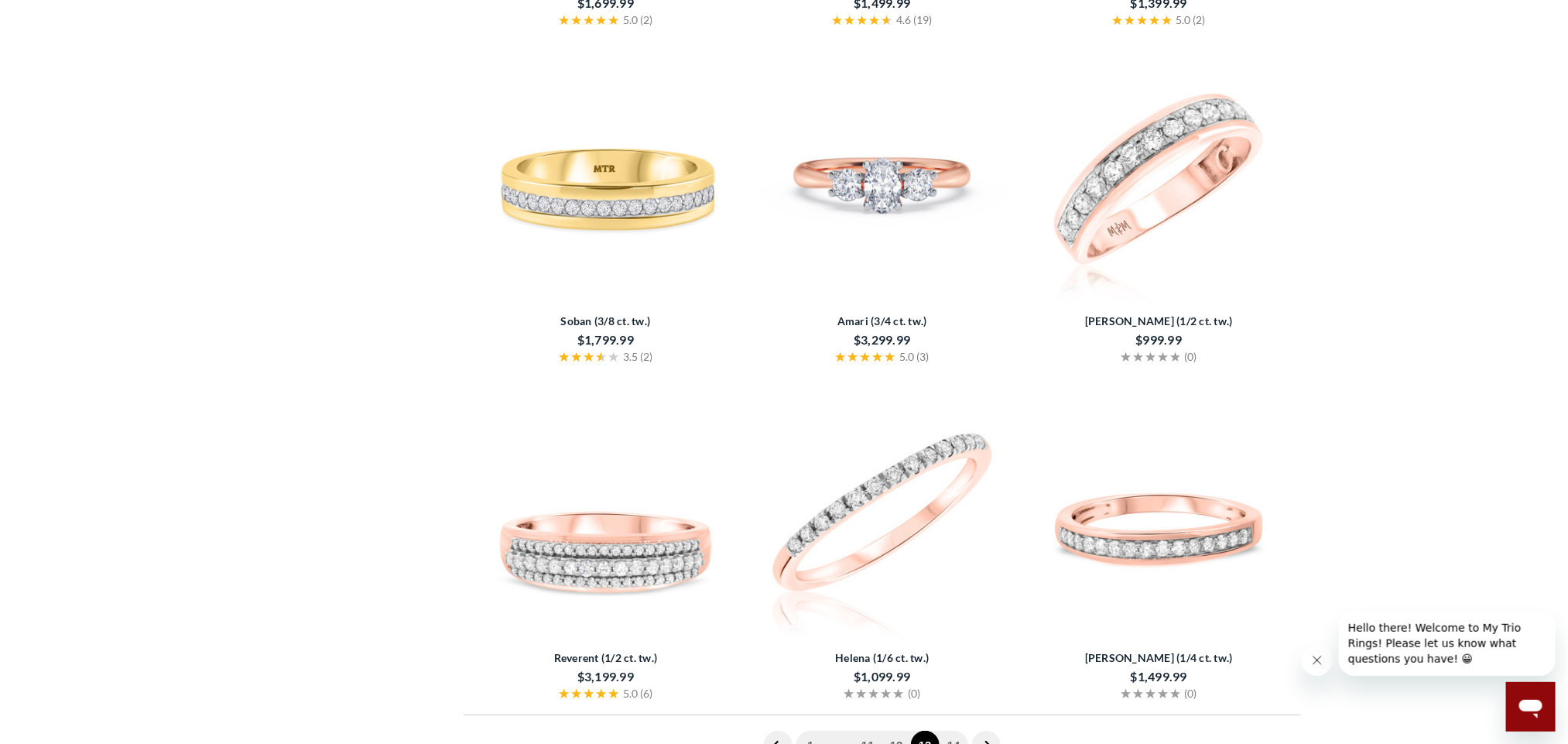
scroll to position [3135, 0]
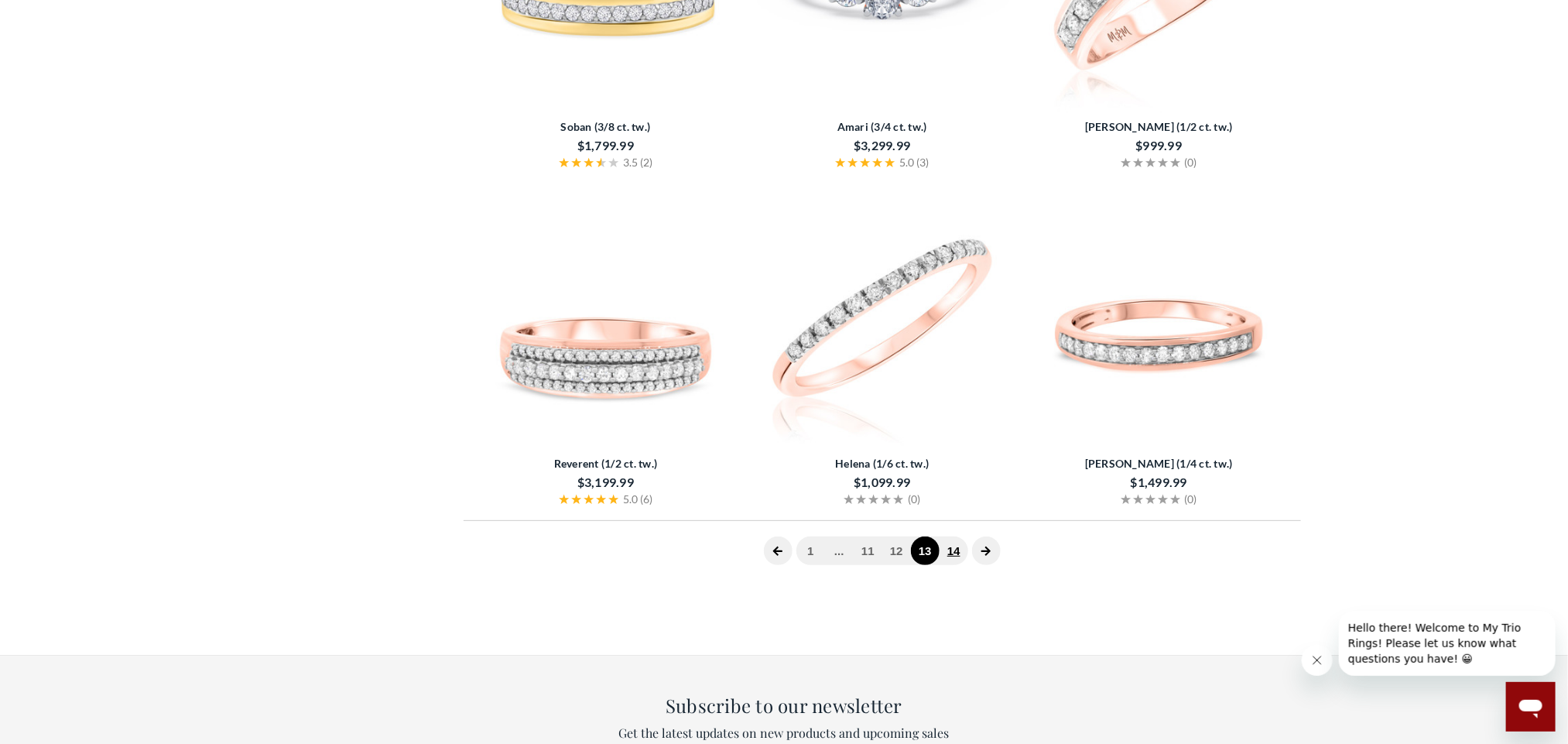
click at [957, 555] on link "14" at bounding box center [954, 550] width 28 height 28
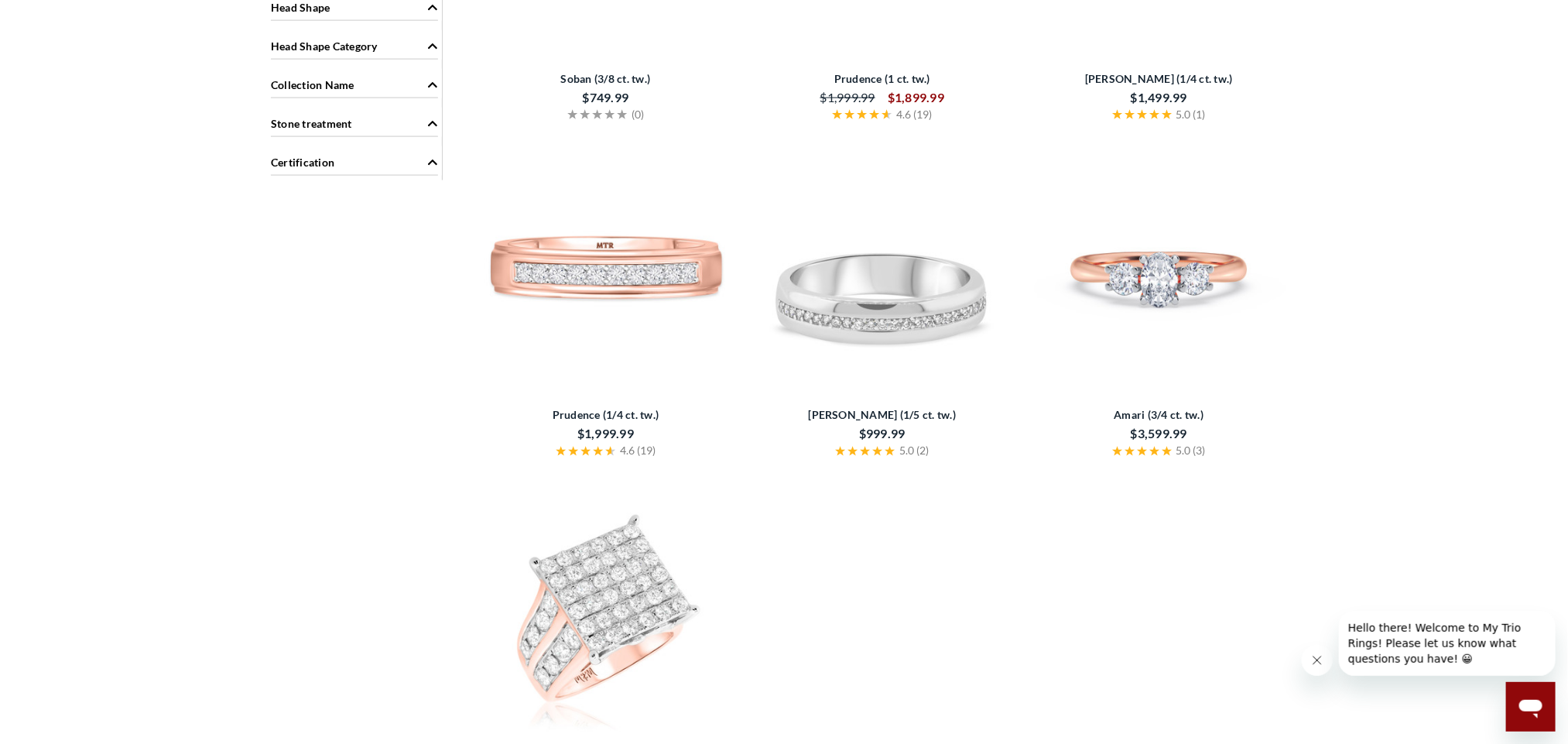
scroll to position [1510, 0]
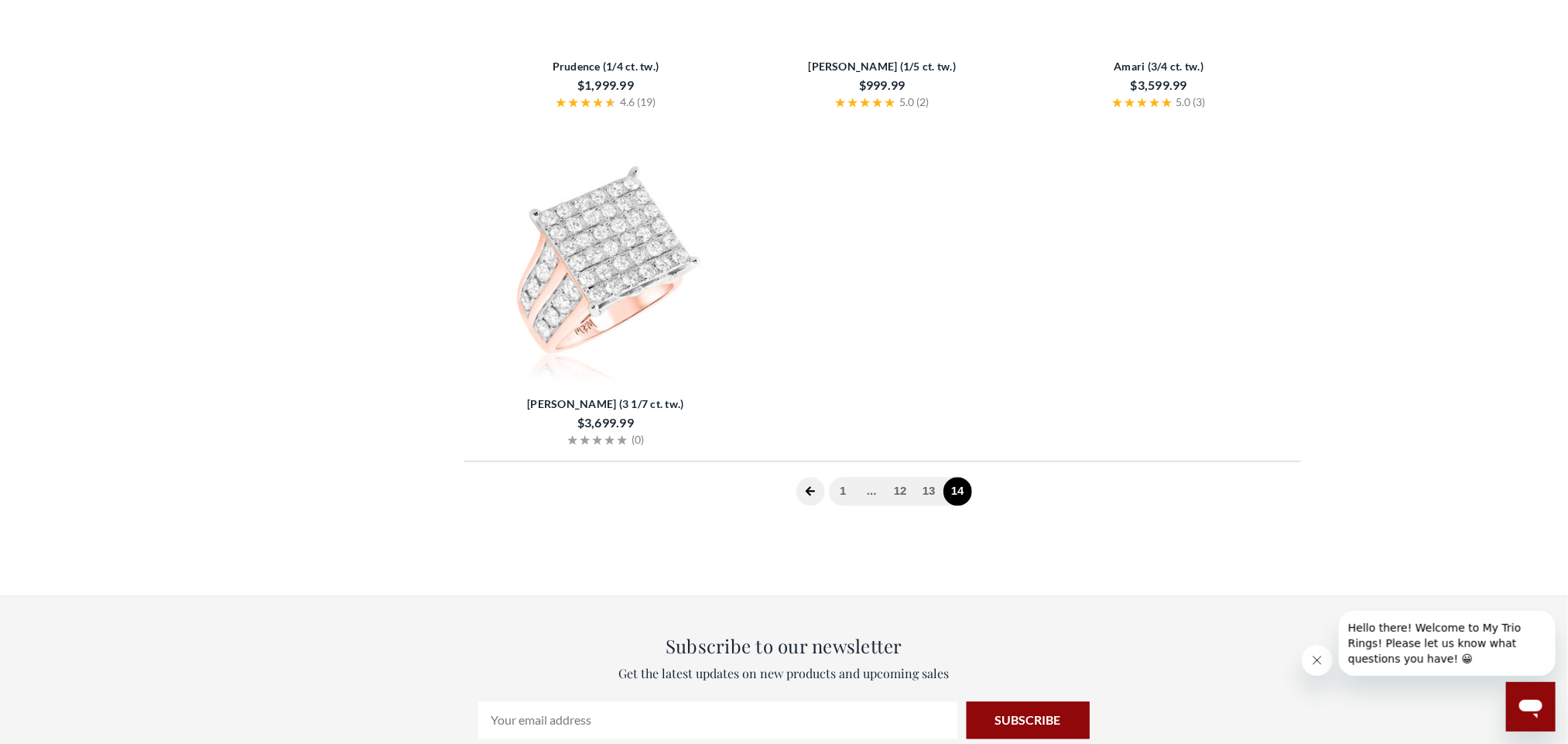
scroll to position [3135, 0]
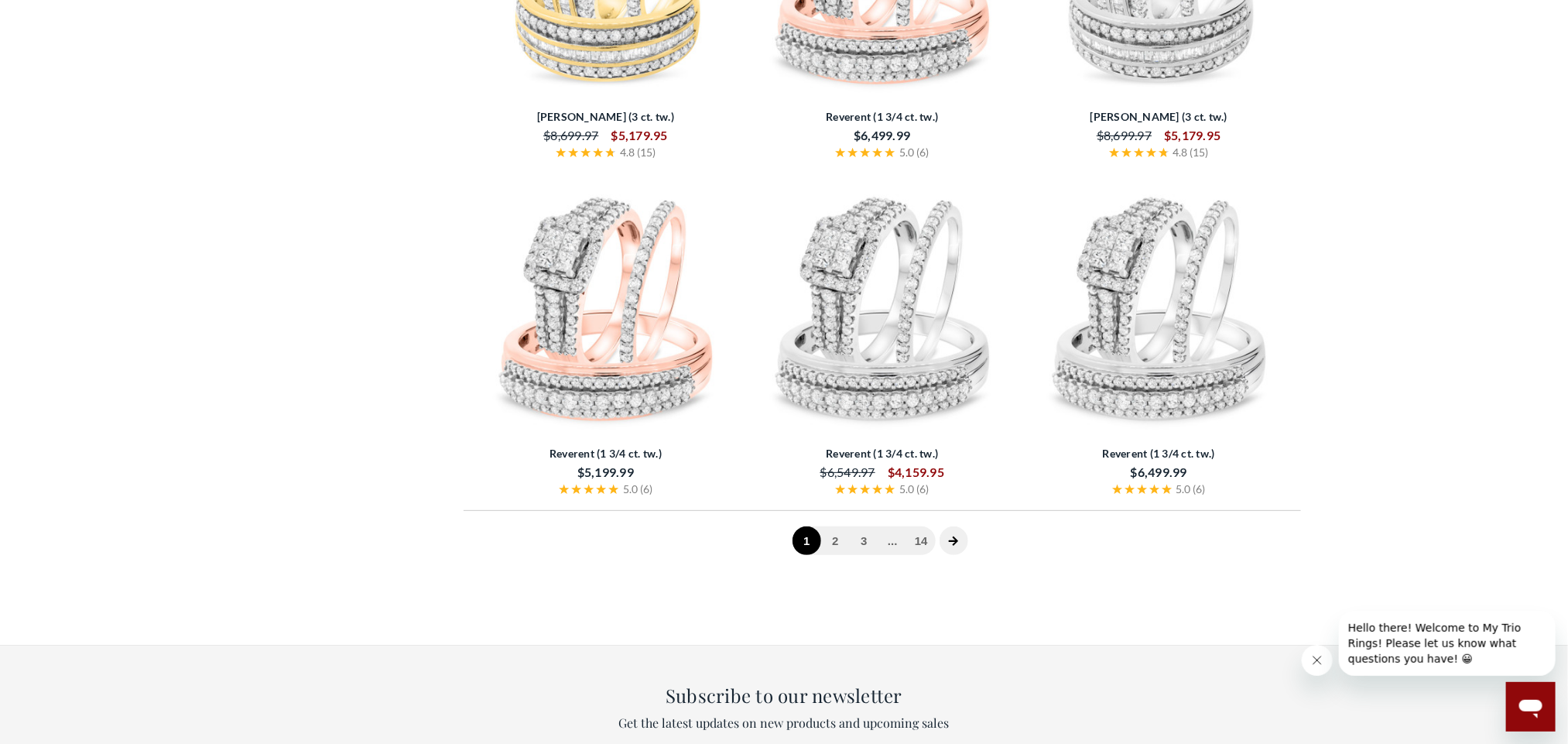
scroll to position [3216, 0]
